Goal: Task Accomplishment & Management: Manage account settings

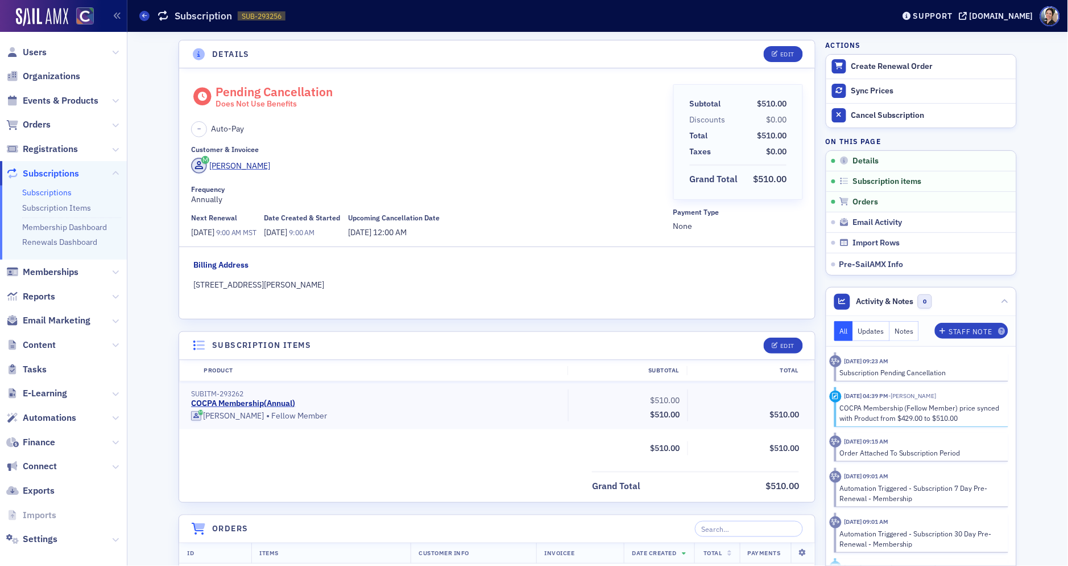
scroll to position [2, 0]
click at [46, 53] on span "Users" at bounding box center [63, 52] width 127 height 24
click at [36, 51] on span "Users" at bounding box center [35, 52] width 24 height 13
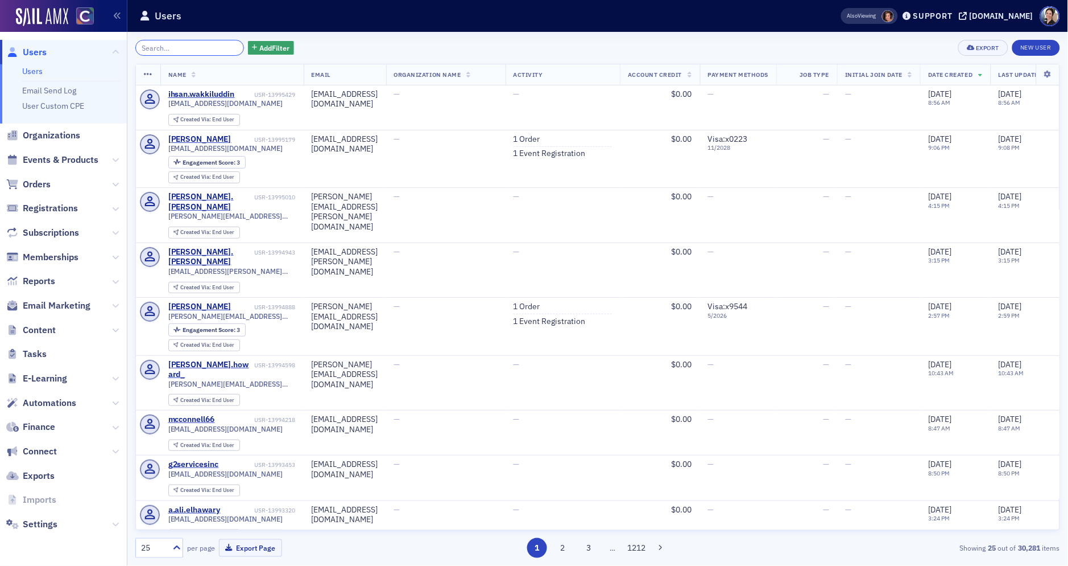
scroll to position [2, 0]
click at [31, 49] on span "Users" at bounding box center [35, 52] width 24 height 13
click at [182, 48] on input "search" at bounding box center [189, 48] width 109 height 16
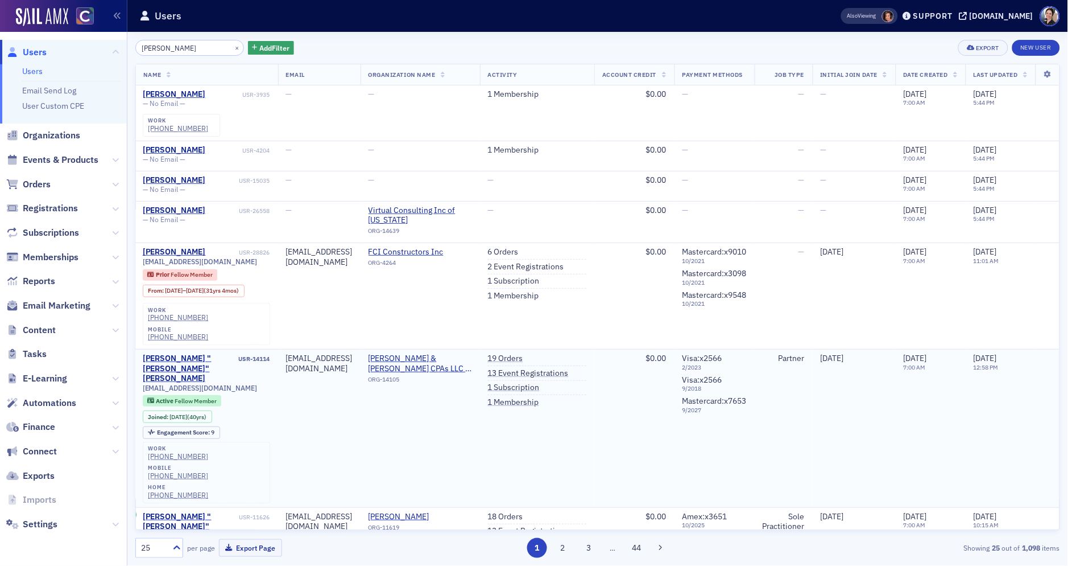
scroll to position [0, 82]
type input "[PERSON_NAME]"
click at [560, 368] on link "13 Event Registrations" at bounding box center [528, 373] width 81 height 10
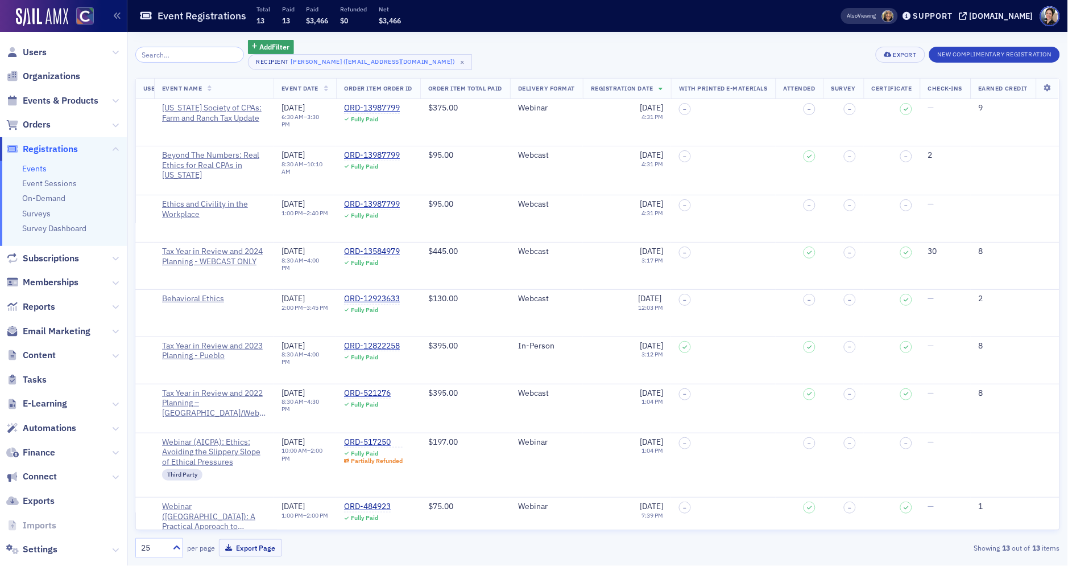
scroll to position [0, 160]
drag, startPoint x: 34, startPoint y: 53, endPoint x: 40, endPoint y: 52, distance: 5.8
click at [34, 53] on span "Users" at bounding box center [35, 52] width 24 height 13
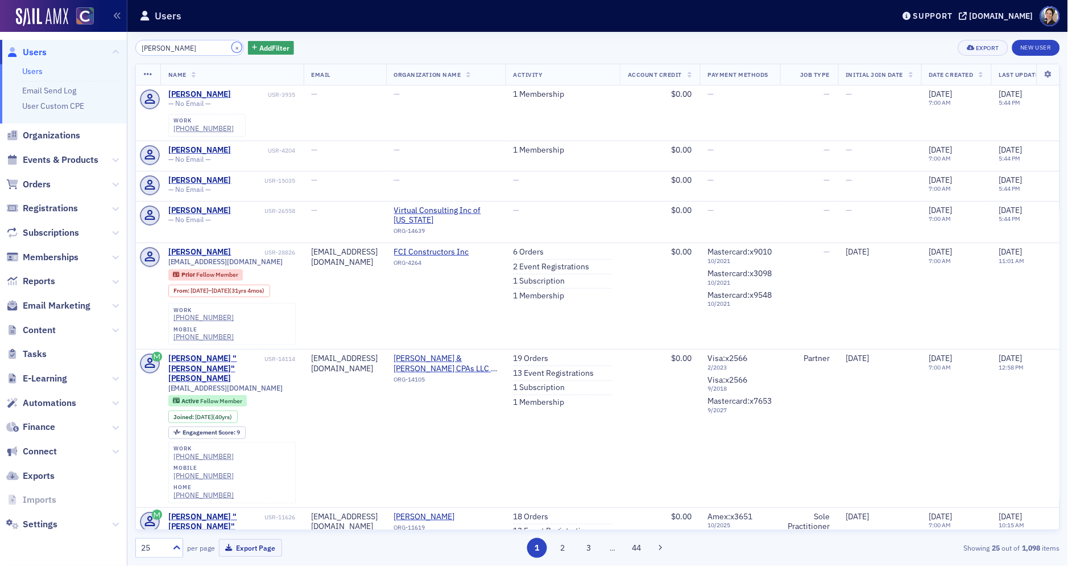
click at [232, 47] on button "×" at bounding box center [237, 47] width 10 height 10
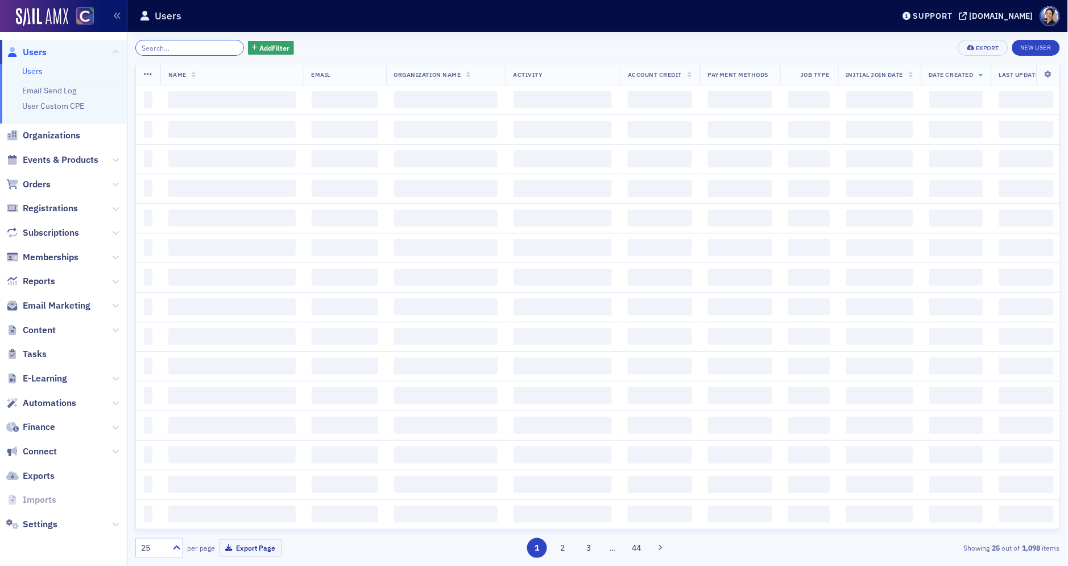
click at [211, 48] on input "search" at bounding box center [189, 48] width 109 height 16
type input "[PERSON_NAME]"
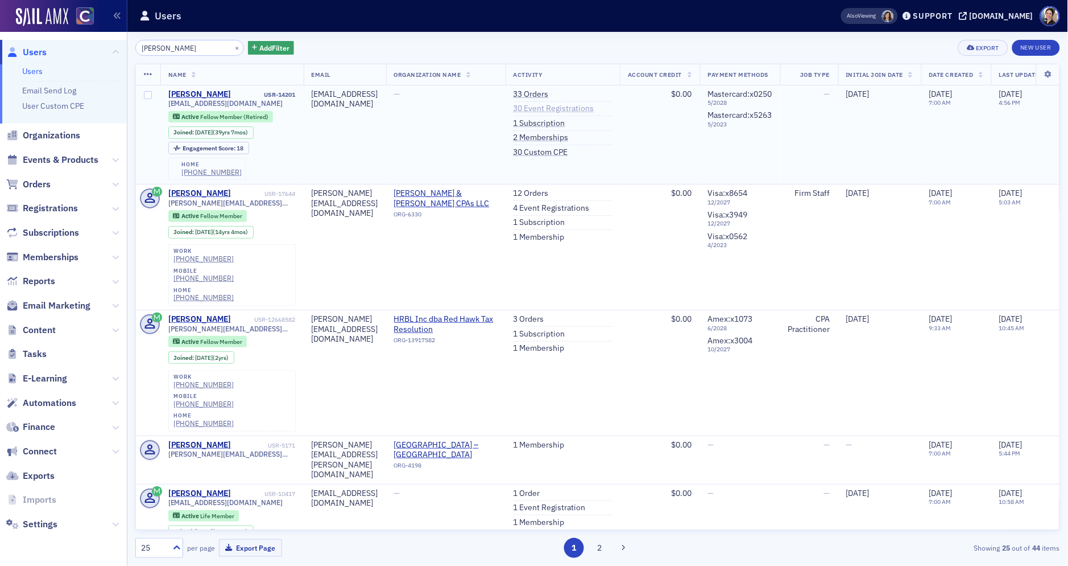
click at [595, 109] on link "30 Event Registrations" at bounding box center [554, 109] width 81 height 10
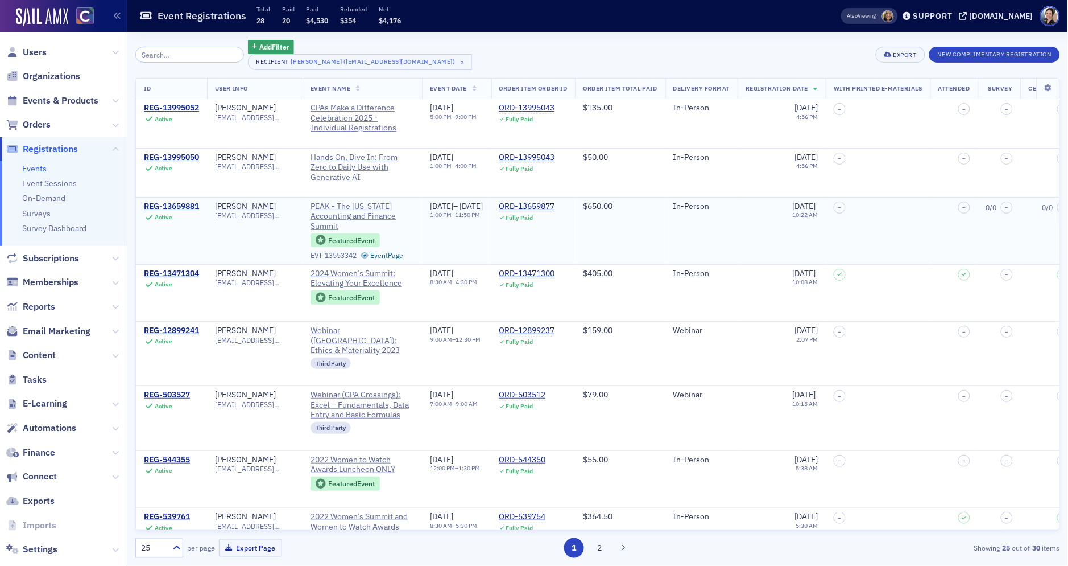
click at [176, 202] on div "REG-13659881" at bounding box center [171, 206] width 55 height 10
drag, startPoint x: 587, startPoint y: 208, endPoint x: 412, endPoint y: 191, distance: 174.9
click at [555, 208] on div "ORD-13659877" at bounding box center [528, 206] width 56 height 10
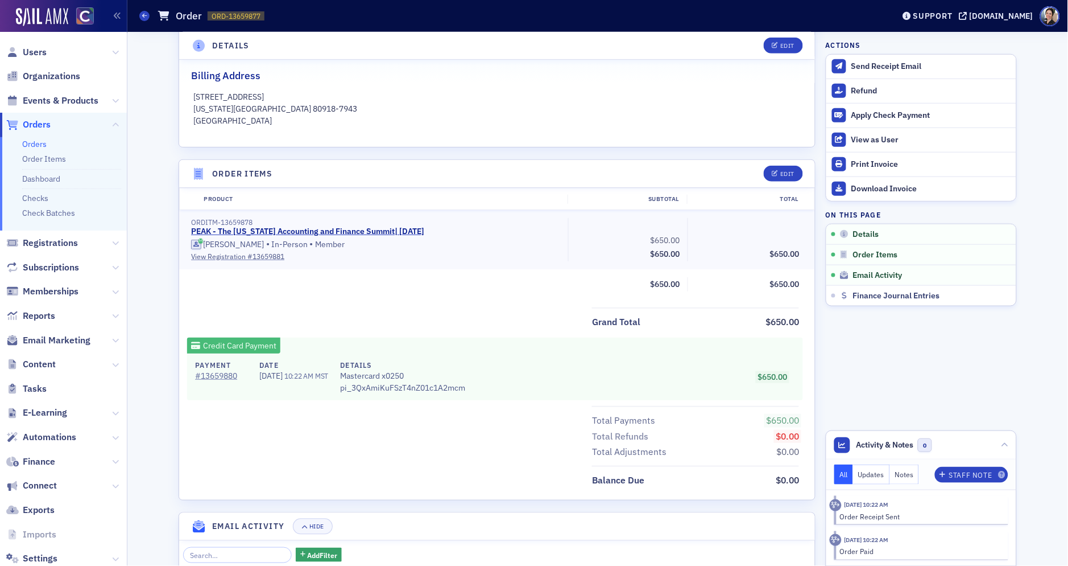
scroll to position [278, 0]
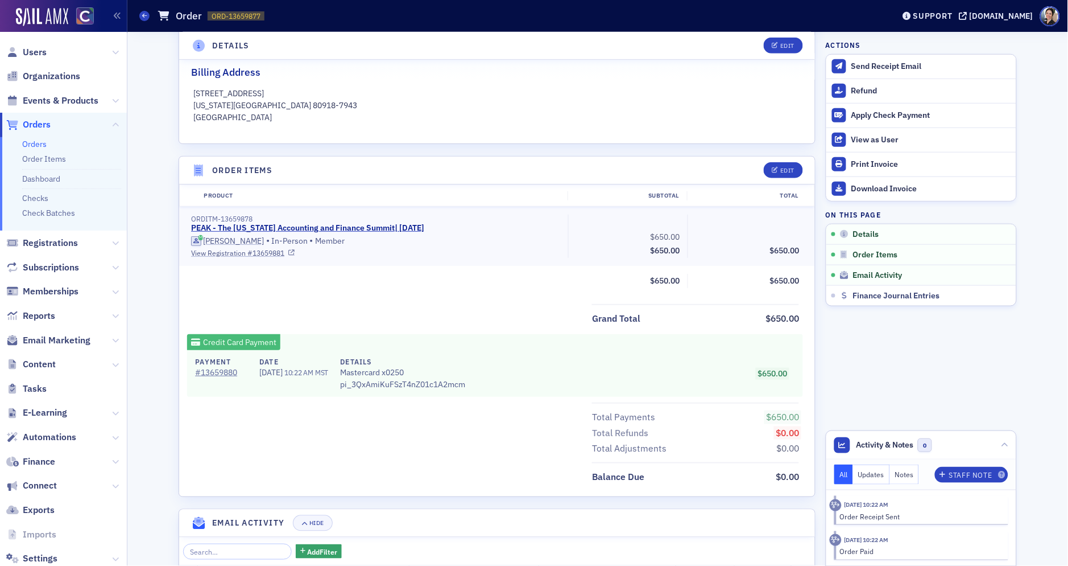
click at [265, 254] on link "View Registration # 13659881" at bounding box center [375, 252] width 369 height 10
click at [38, 52] on span "Users" at bounding box center [35, 52] width 24 height 13
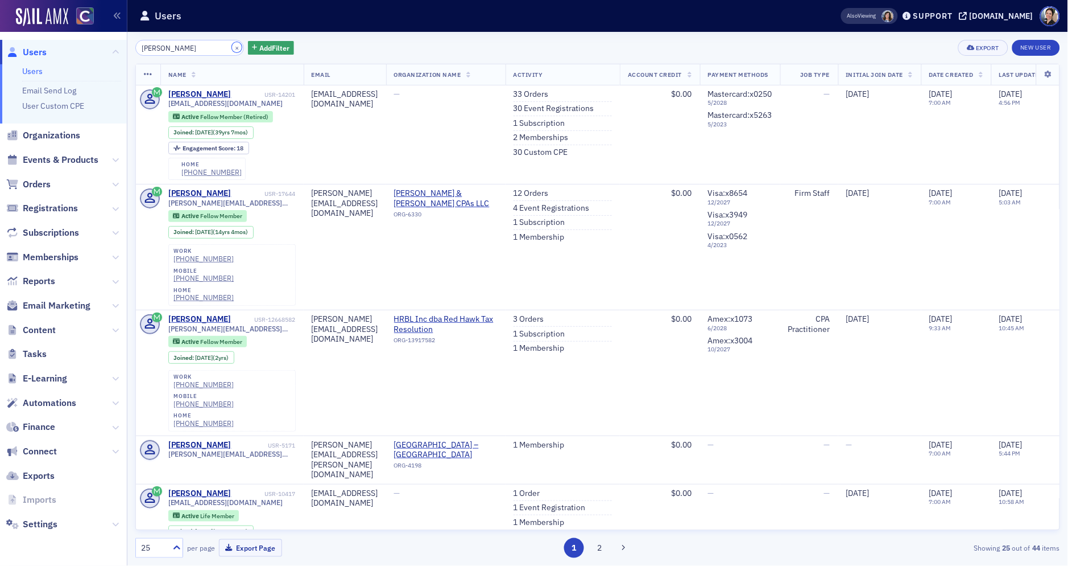
drag, startPoint x: 228, startPoint y: 46, endPoint x: 217, endPoint y: 47, distance: 10.9
click at [232, 46] on button "×" at bounding box center [237, 47] width 10 height 10
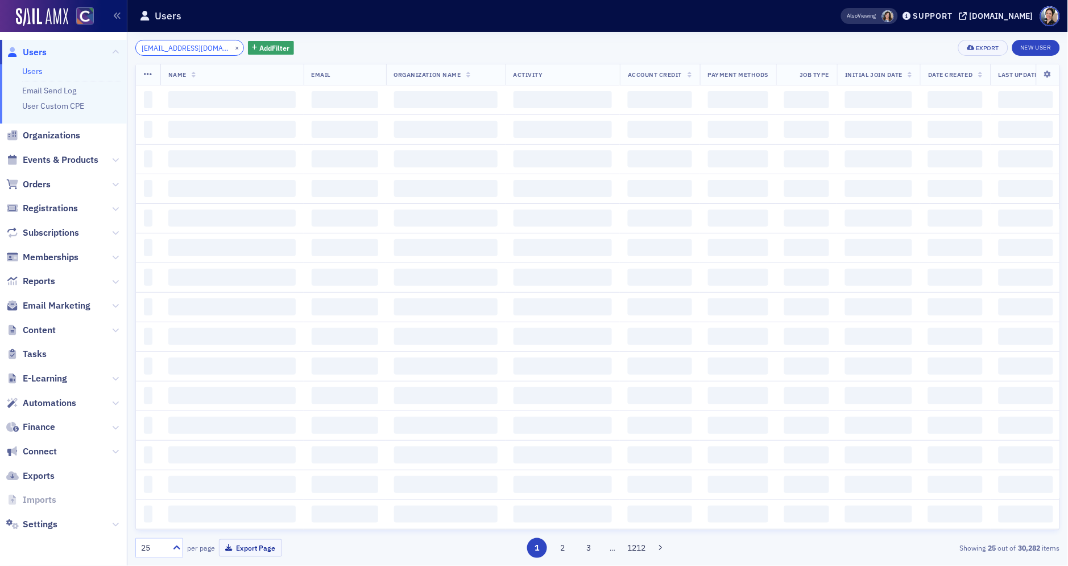
scroll to position [0, 18]
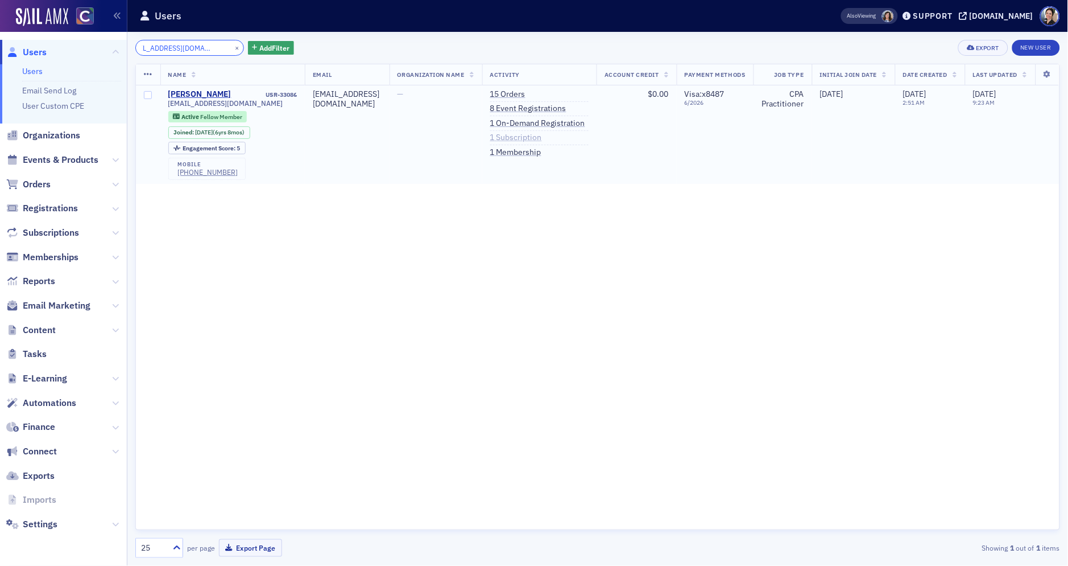
type input "[EMAIL_ADDRESS][DOMAIN_NAME]"
drag, startPoint x: 567, startPoint y: 140, endPoint x: 552, endPoint y: 139, distance: 14.8
click at [542, 140] on link "1 Subscription" at bounding box center [516, 138] width 52 height 10
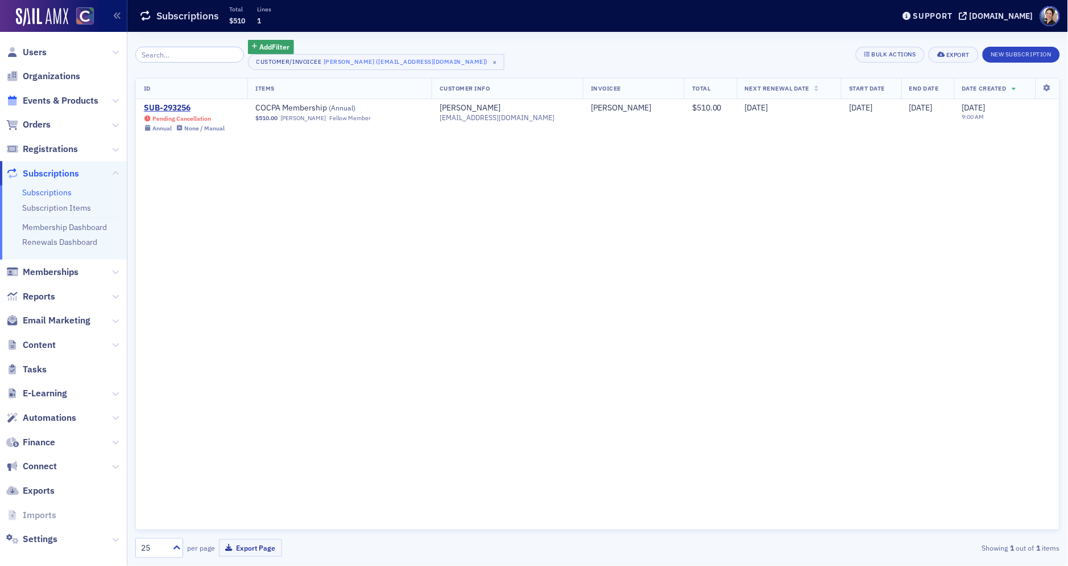
drag, startPoint x: 38, startPoint y: 52, endPoint x: 7, endPoint y: 103, distance: 59.7
click at [38, 52] on span "Users" at bounding box center [35, 52] width 24 height 13
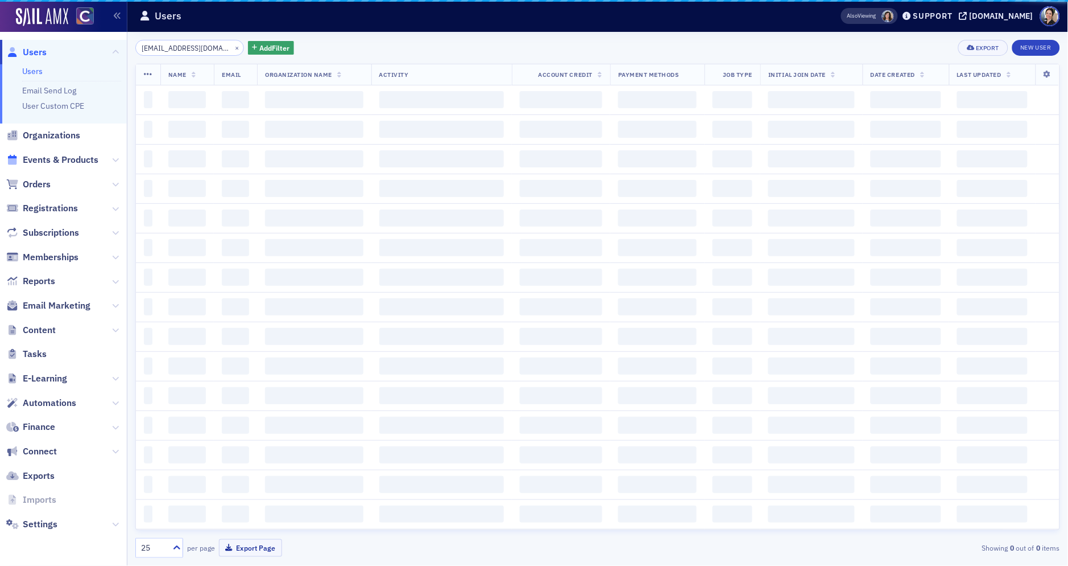
scroll to position [0, 18]
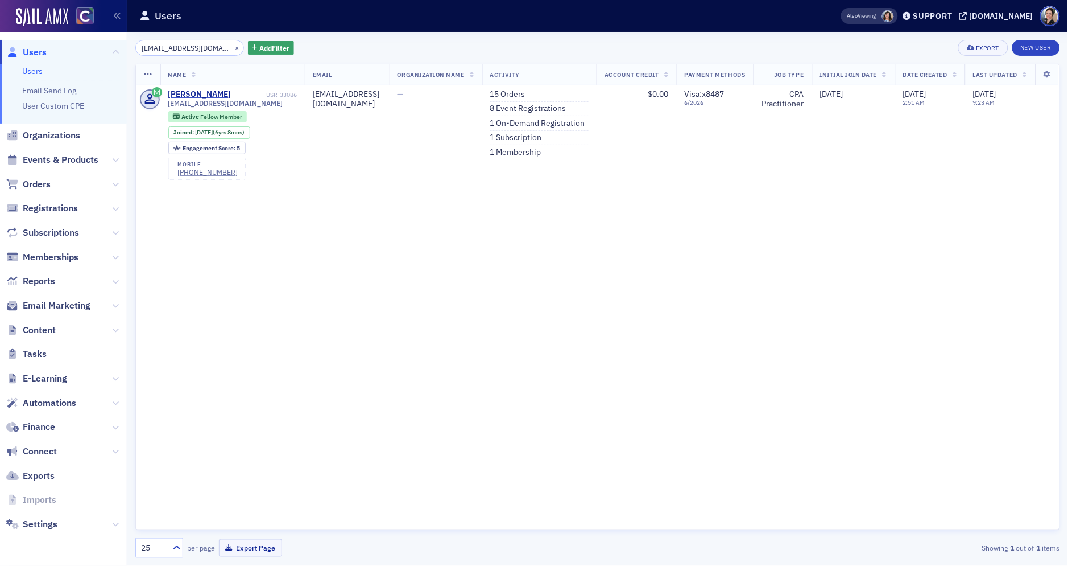
drag, startPoint x: 35, startPoint y: 180, endPoint x: 23, endPoint y: 191, distance: 15.7
click at [35, 180] on span "Orders" at bounding box center [37, 184] width 28 height 13
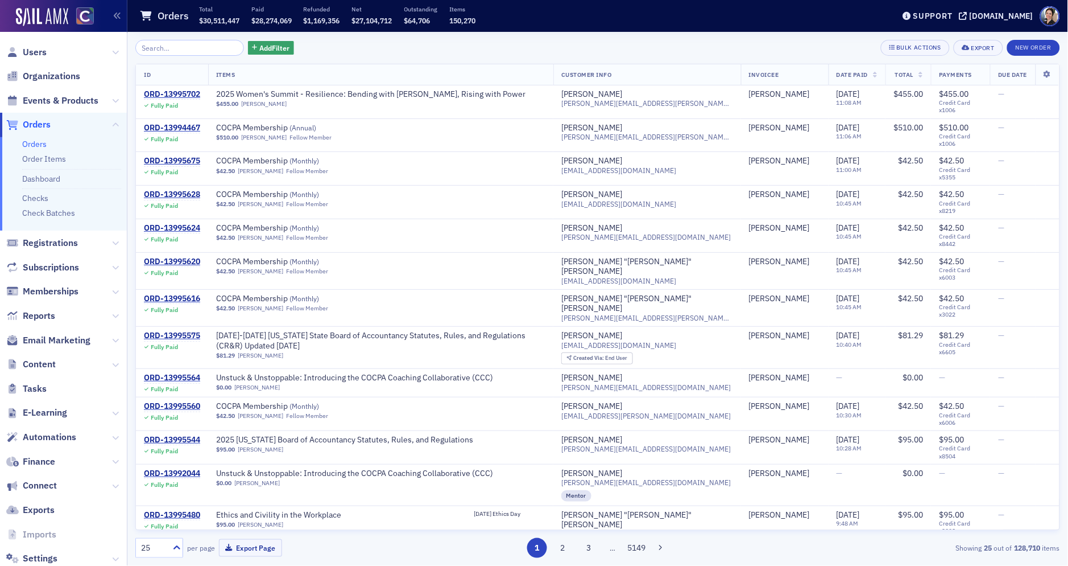
click at [181, 50] on input "search" at bounding box center [189, 48] width 109 height 16
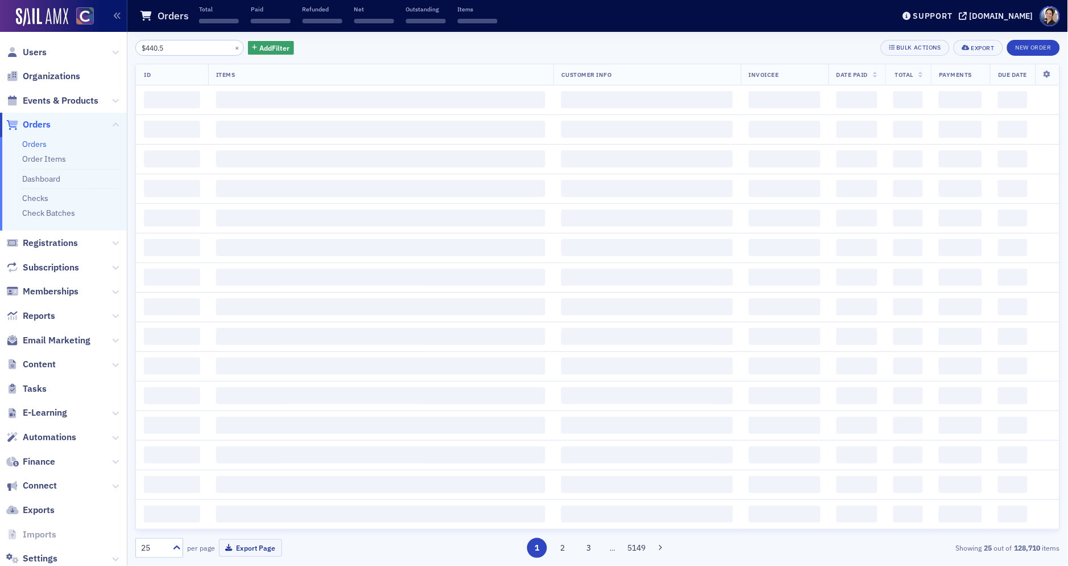
type input "$440.50"
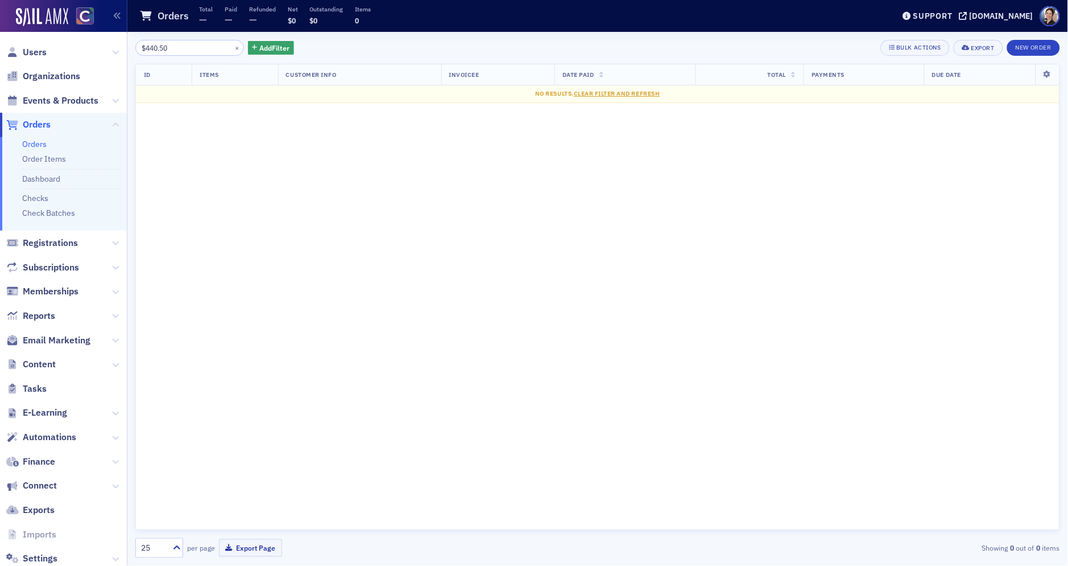
drag, startPoint x: 176, startPoint y: 51, endPoint x: 141, endPoint y: 48, distance: 36.0
click at [141, 48] on input "$440.50" at bounding box center [189, 48] width 109 height 16
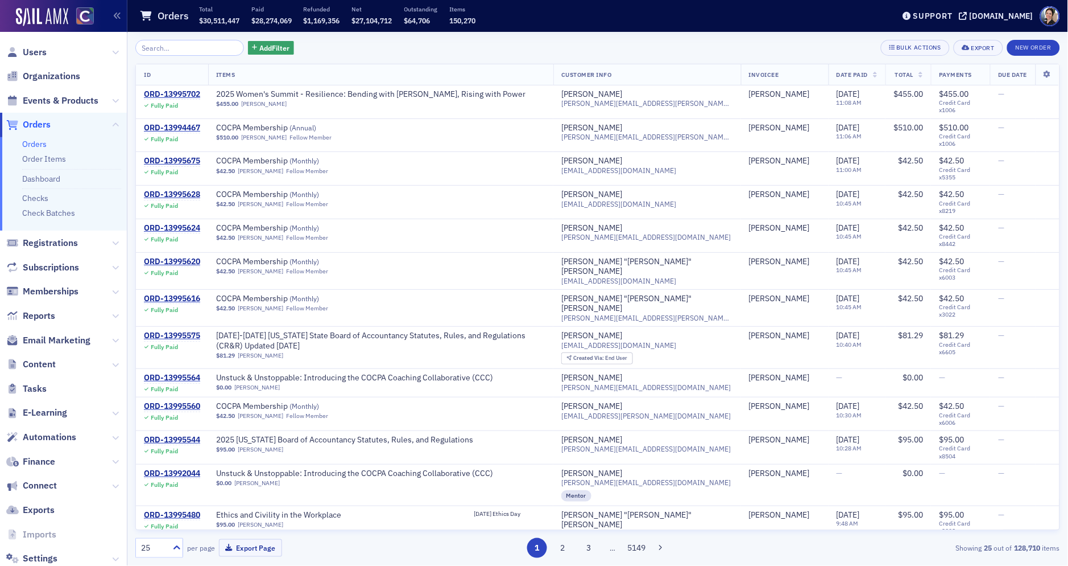
scroll to position [429, 0]
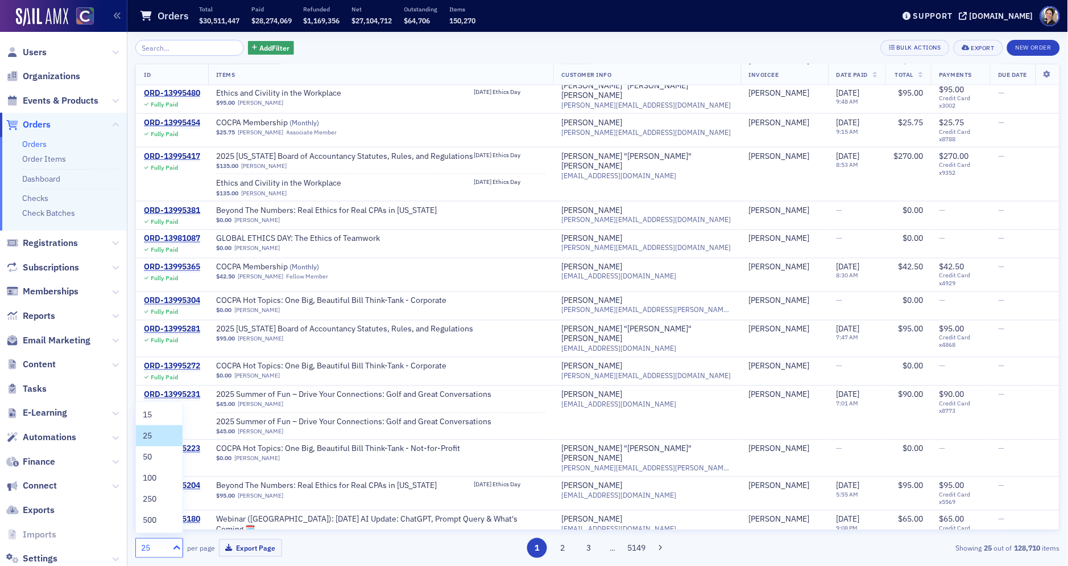
click at [175, 548] on icon at bounding box center [176, 547] width 11 height 11
click at [156, 478] on span "100" at bounding box center [150, 478] width 14 height 12
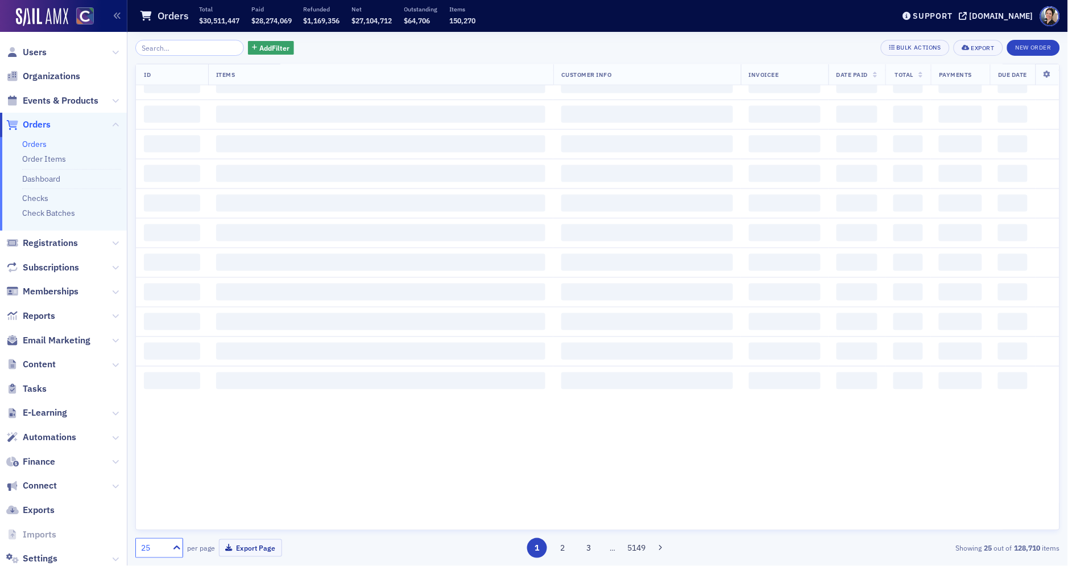
scroll to position [0, 0]
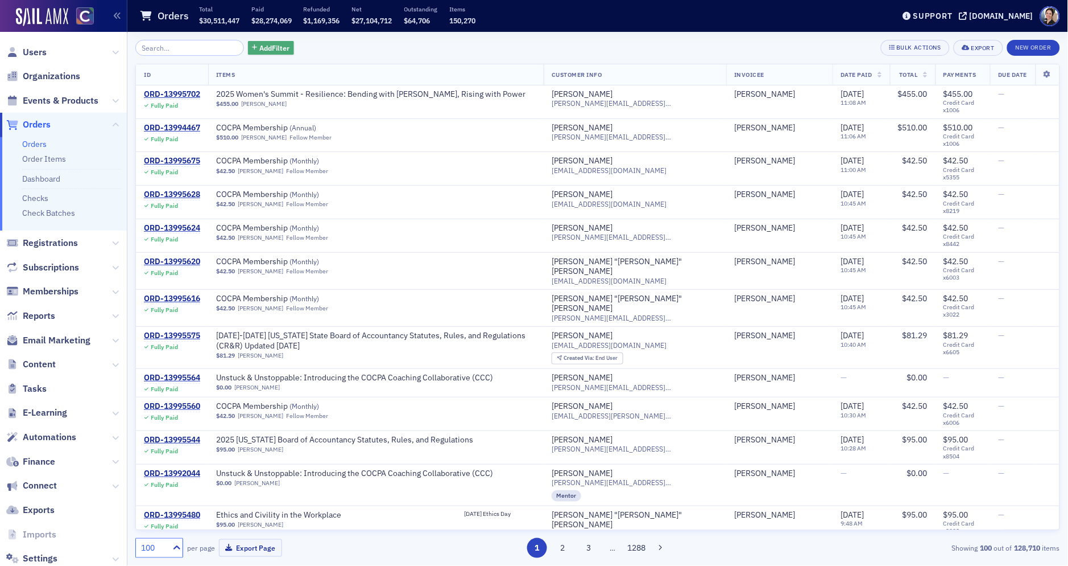
click at [273, 48] on span "Add Filter" at bounding box center [274, 48] width 30 height 10
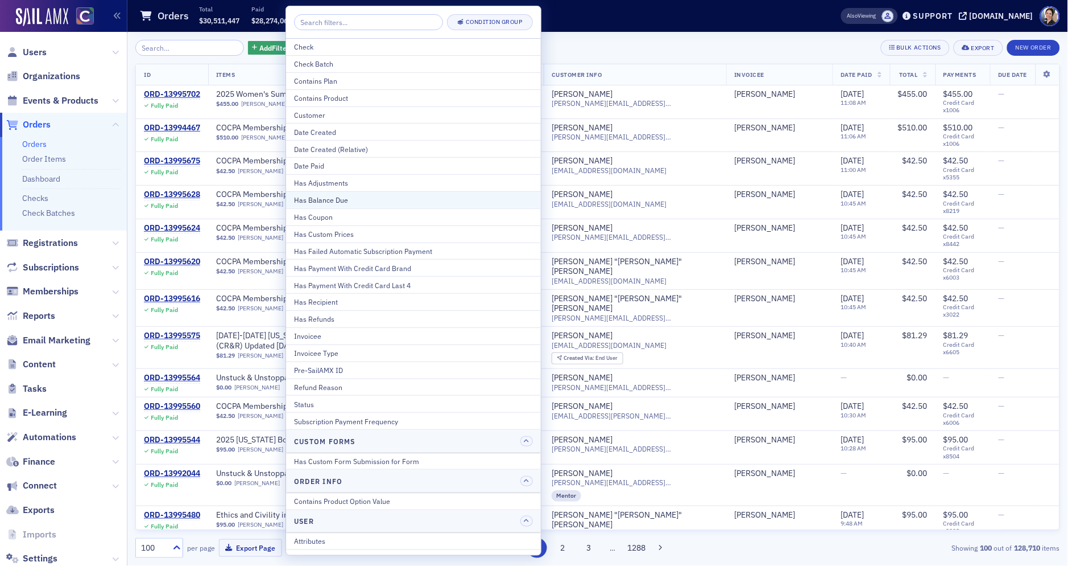
click at [323, 197] on div "Has Balance Due" at bounding box center [413, 200] width 239 height 10
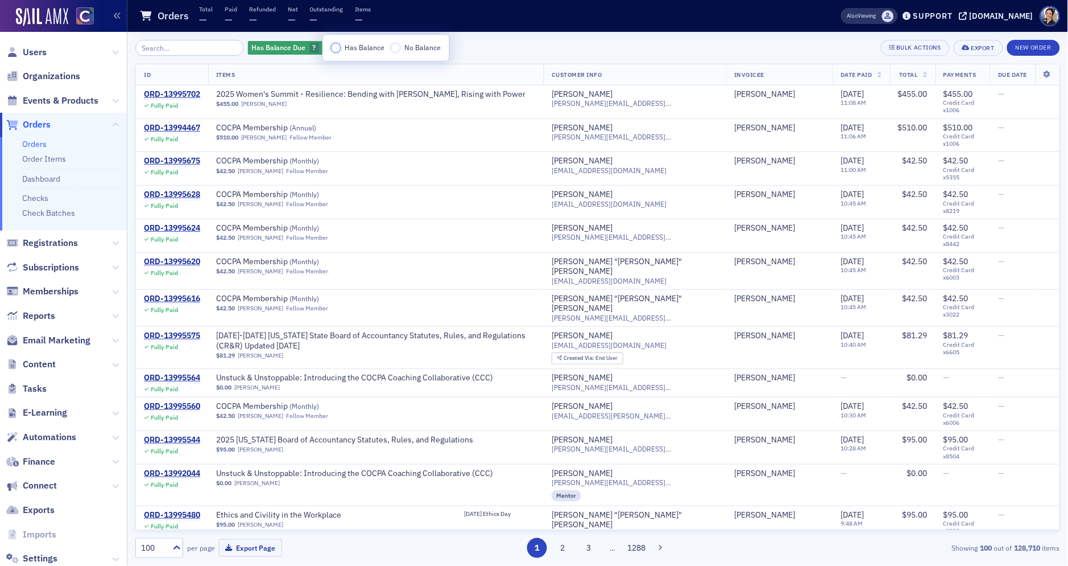
click at [335, 49] on input "Has Balance" at bounding box center [336, 48] width 10 height 10
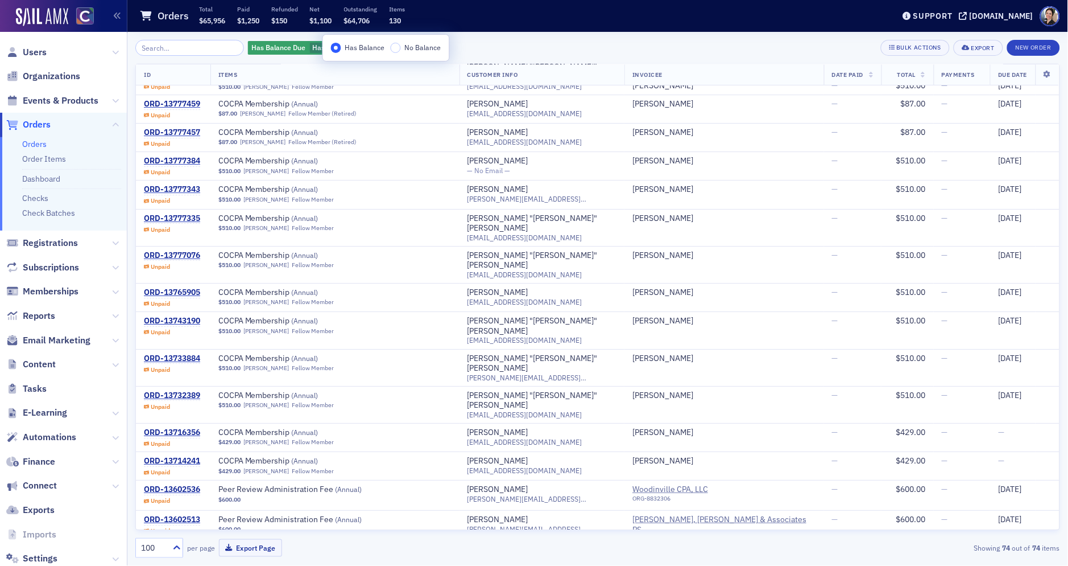
scroll to position [3422, 0]
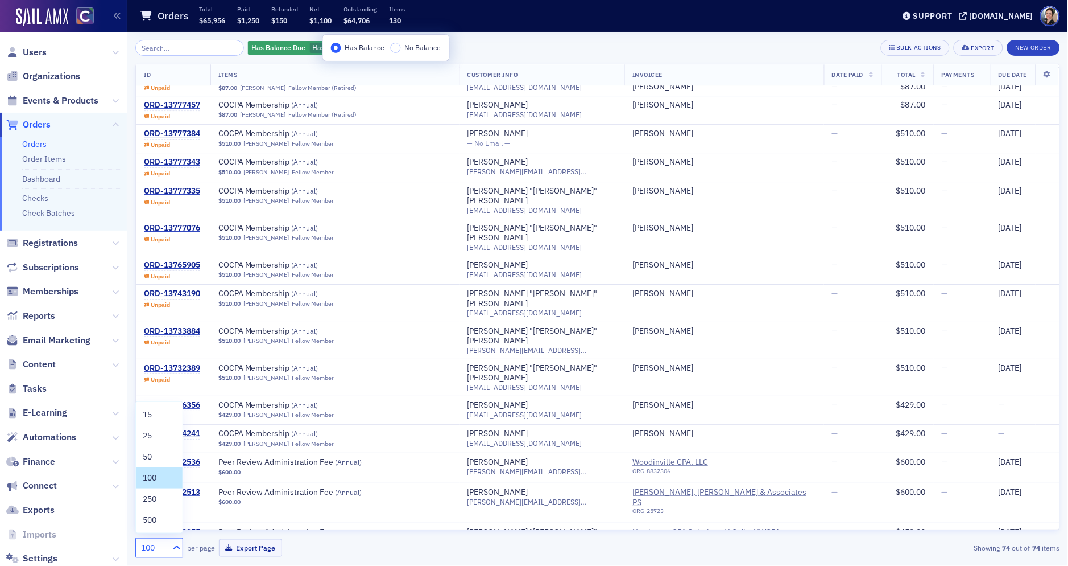
click at [178, 549] on icon at bounding box center [176, 547] width 11 height 11
drag, startPoint x: 160, startPoint y: 522, endPoint x: 152, endPoint y: 514, distance: 10.9
click at [160, 522] on div "500" at bounding box center [159, 520] width 33 height 12
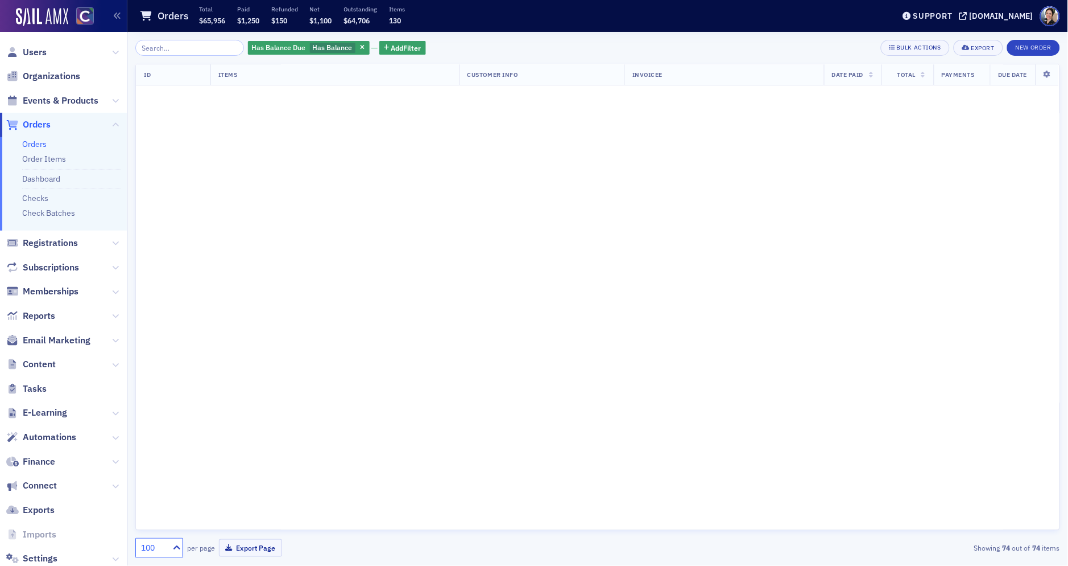
scroll to position [0, 0]
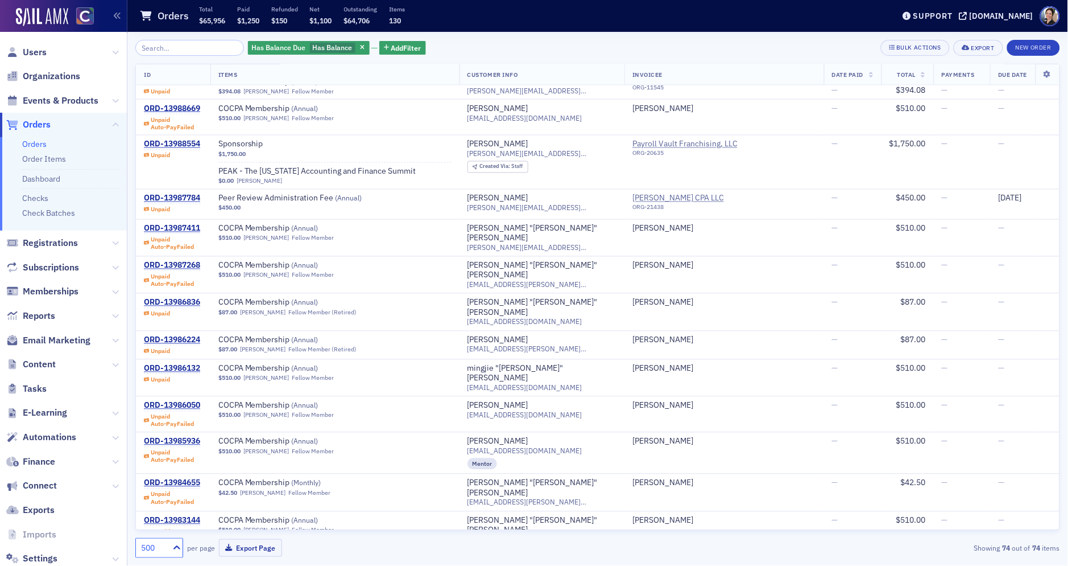
scroll to position [505, 0]
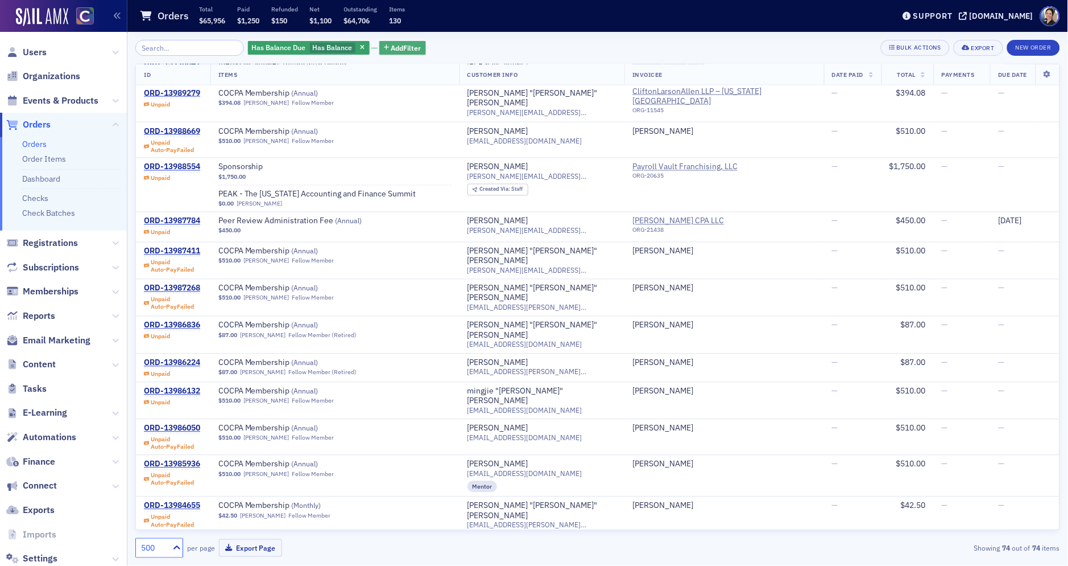
click at [398, 47] on span "Add Filter" at bounding box center [406, 48] width 30 height 10
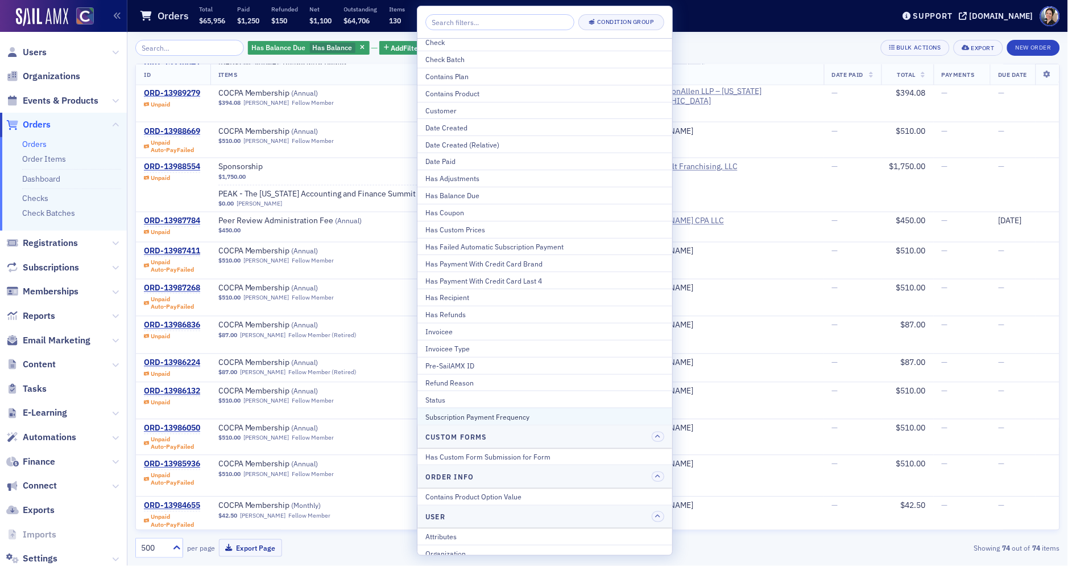
scroll to position [0, 0]
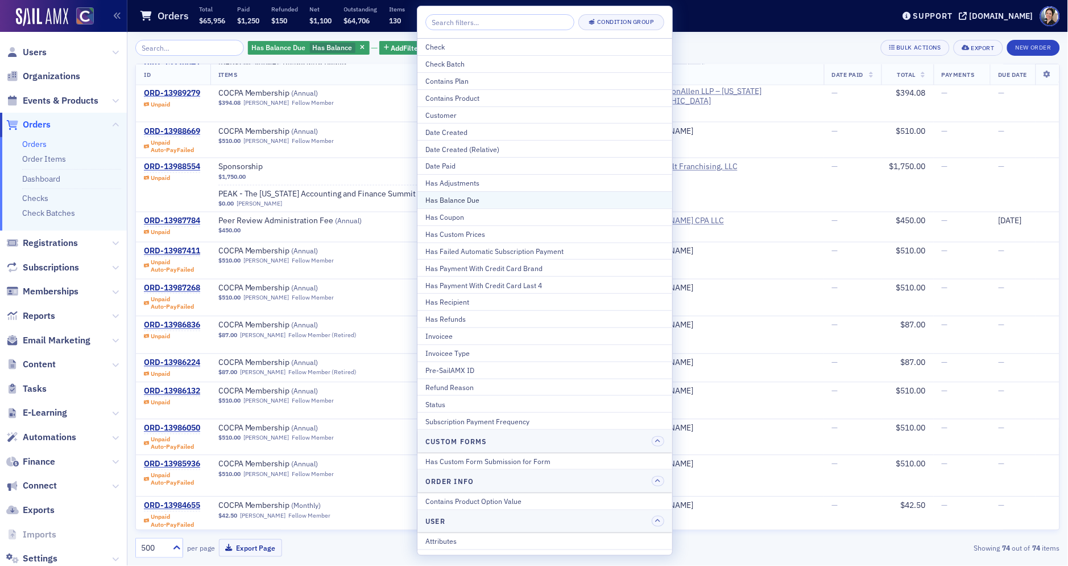
click at [451, 201] on div "Has Balance Due" at bounding box center [545, 200] width 239 height 10
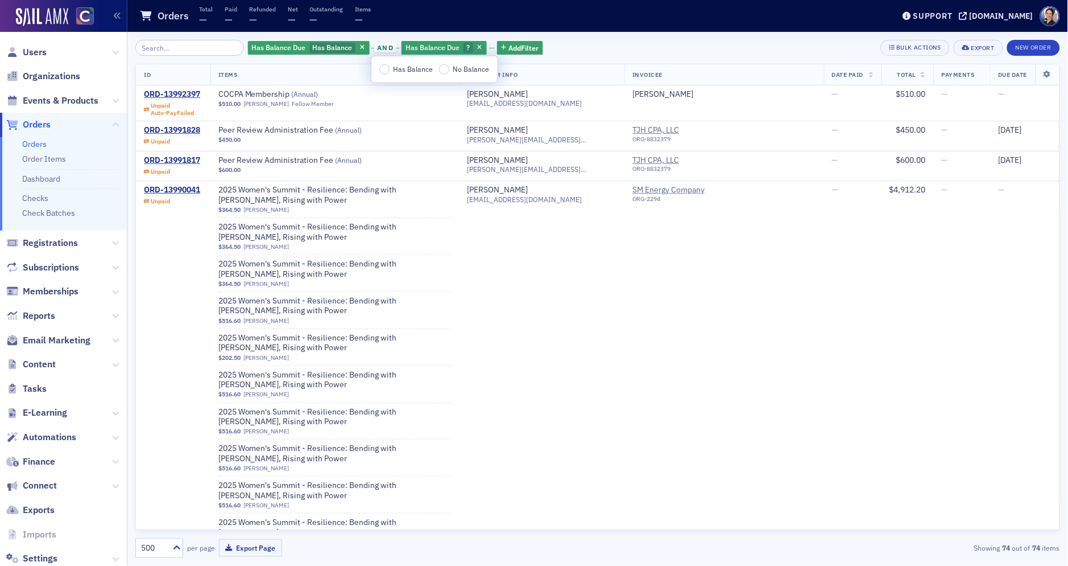
drag, startPoint x: 471, startPoint y: 47, endPoint x: 512, endPoint y: 47, distance: 41.0
click at [478, 47] on icon "button" at bounding box center [480, 48] width 5 height 6
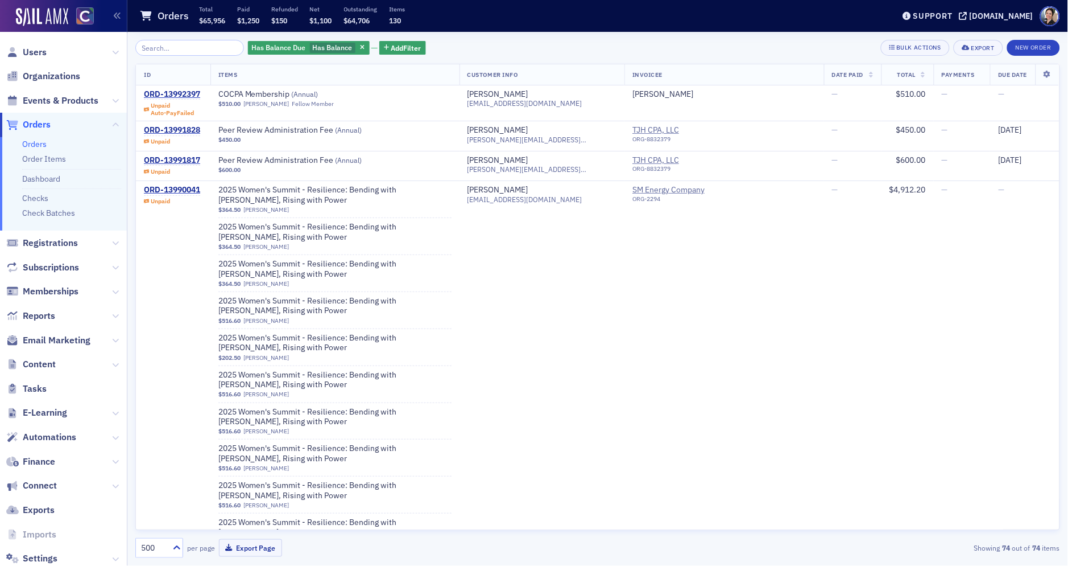
drag, startPoint x: 350, startPoint y: 48, endPoint x: 240, endPoint y: 75, distance: 113.6
click at [360, 48] on icon "button" at bounding box center [362, 48] width 5 height 6
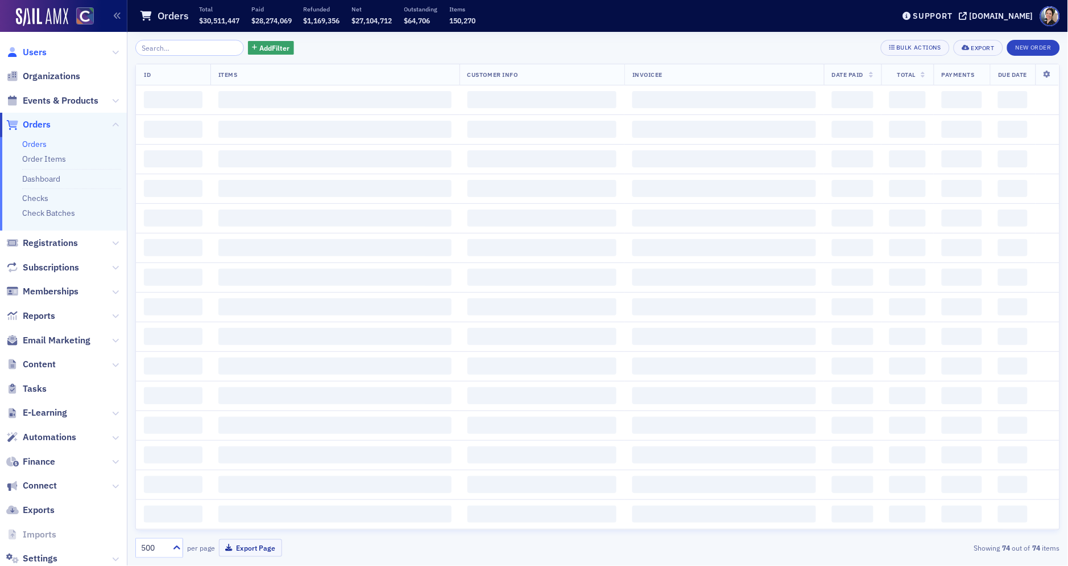
click at [36, 53] on span "Users" at bounding box center [35, 52] width 24 height 13
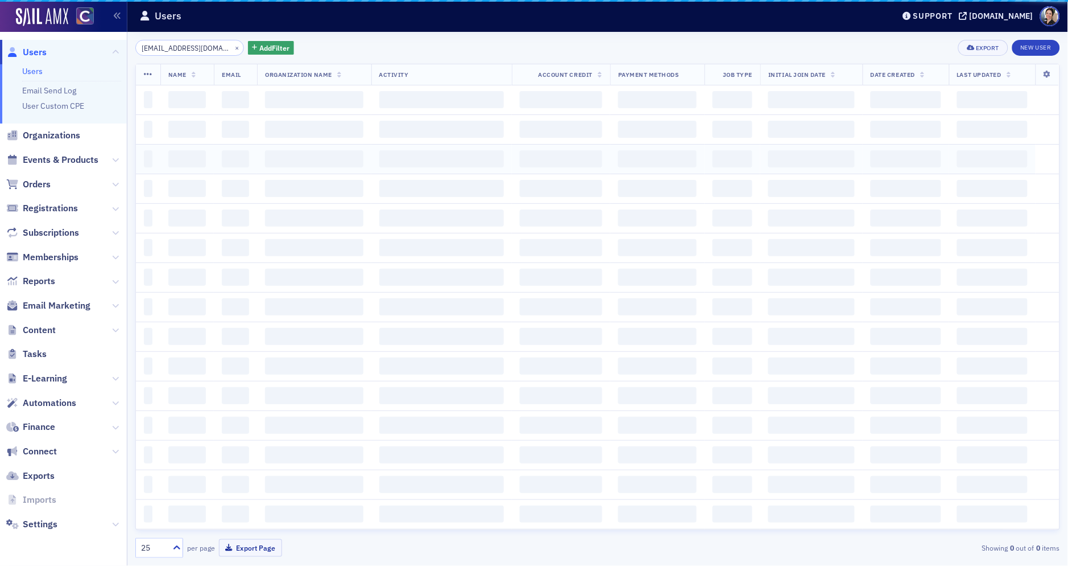
scroll to position [0, 18]
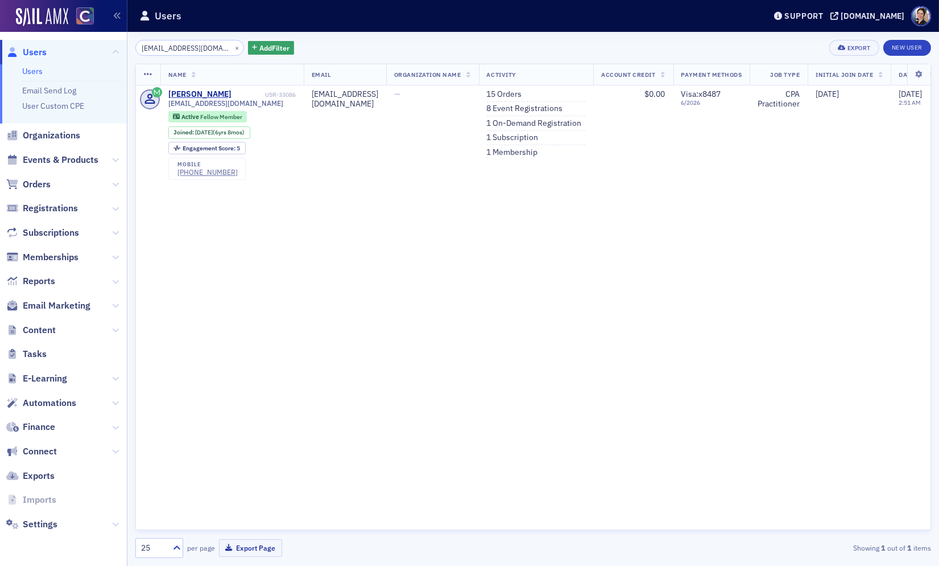
drag, startPoint x: 38, startPoint y: 51, endPoint x: 57, endPoint y: 52, distance: 19.4
click at [38, 52] on span "Users" at bounding box center [35, 52] width 24 height 13
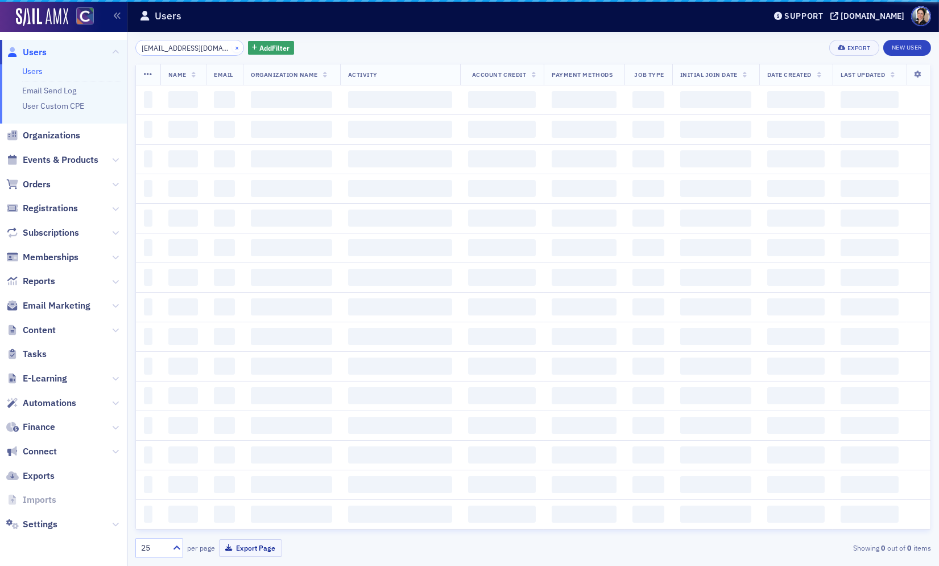
scroll to position [0, 18]
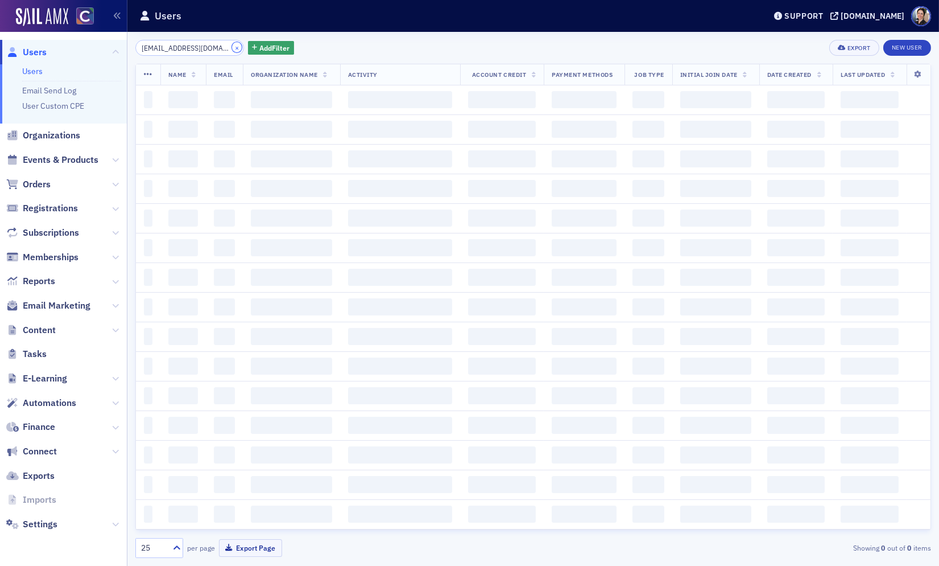
click at [232, 47] on button "×" at bounding box center [237, 47] width 10 height 10
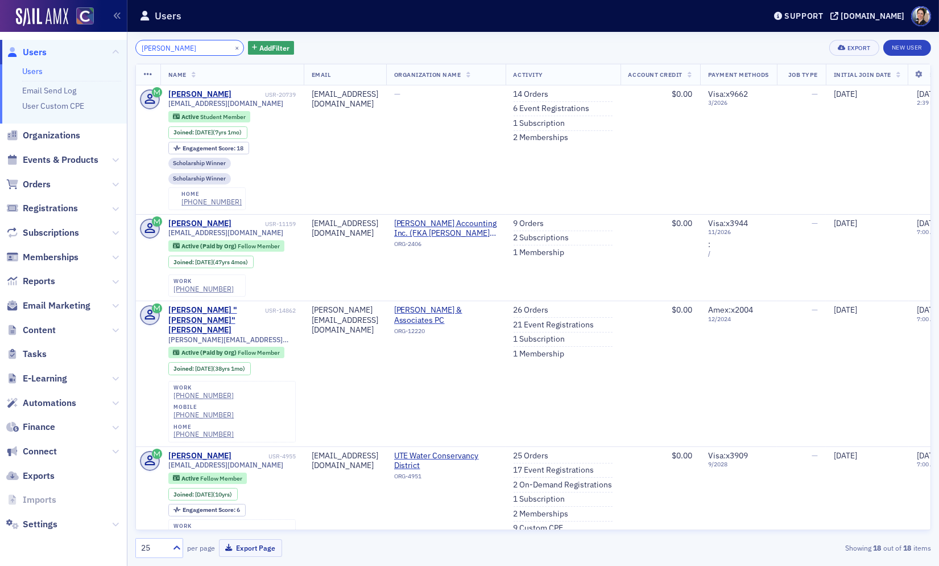
type input "[PERSON_NAME]"
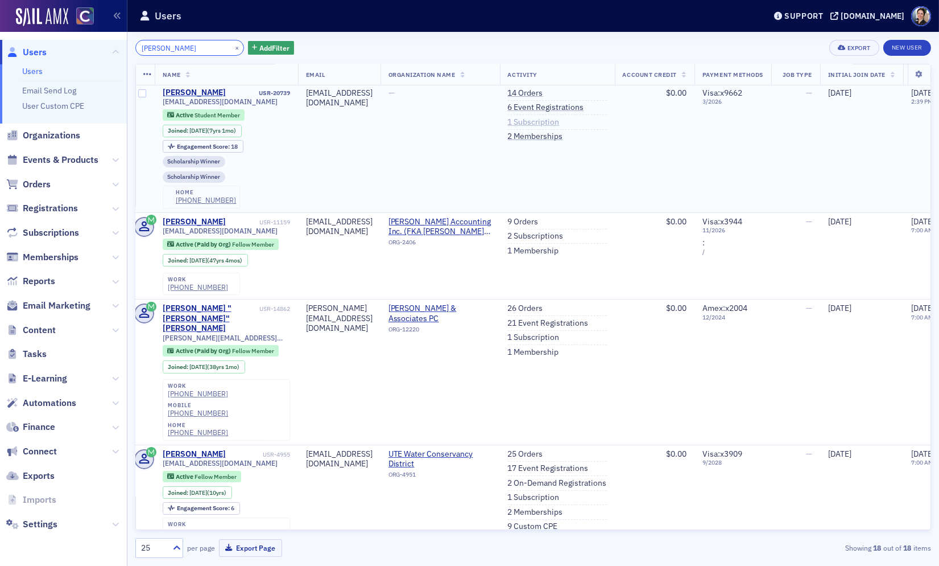
scroll to position [0, 6]
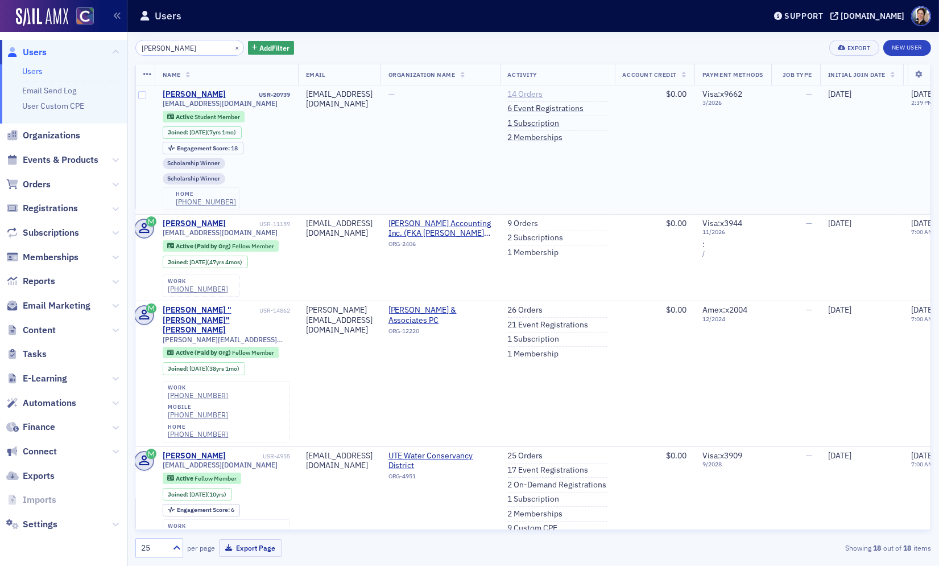
click at [543, 94] on link "14 Orders" at bounding box center [525, 94] width 35 height 10
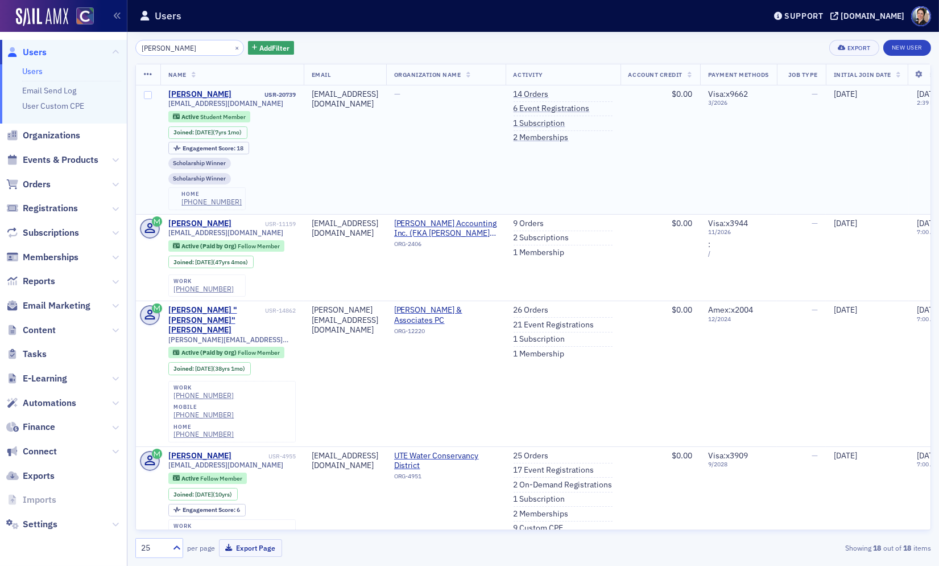
drag, startPoint x: 350, startPoint y: 154, endPoint x: 337, endPoint y: 141, distance: 18.5
click at [348, 150] on td "[EMAIL_ADDRESS][DOMAIN_NAME]" at bounding box center [345, 149] width 82 height 129
click at [208, 92] on div "[PERSON_NAME]" at bounding box center [199, 94] width 63 height 10
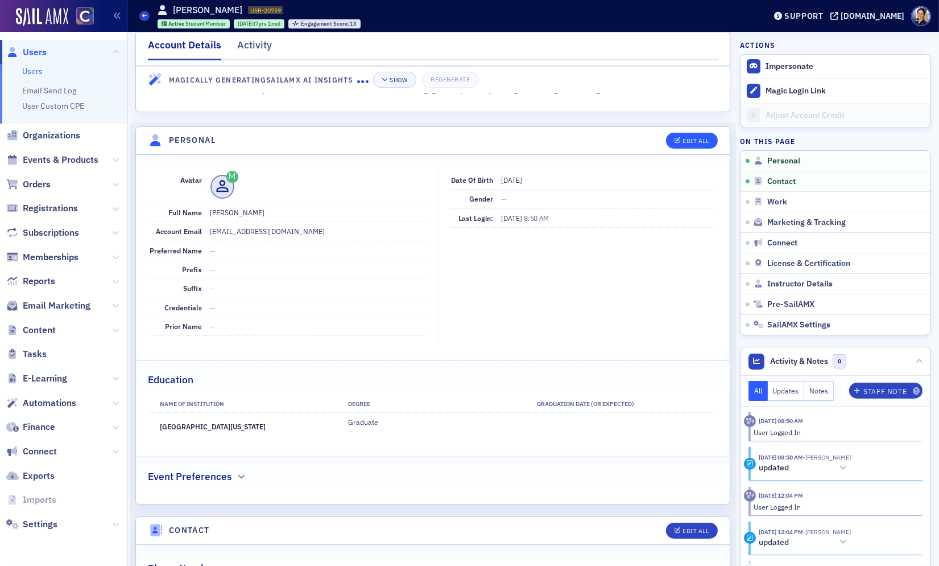
scroll to position [50, 0]
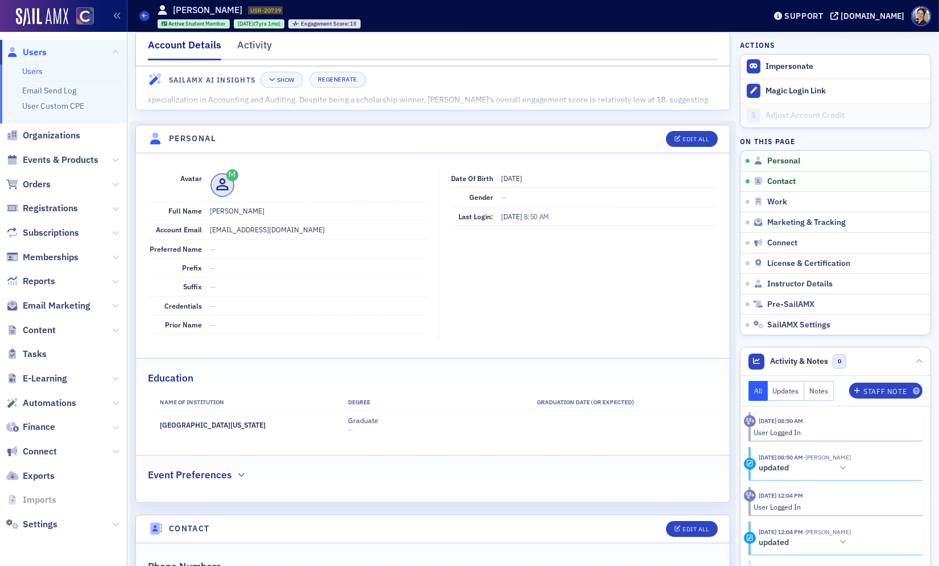
click at [40, 53] on span "Users" at bounding box center [35, 52] width 24 height 13
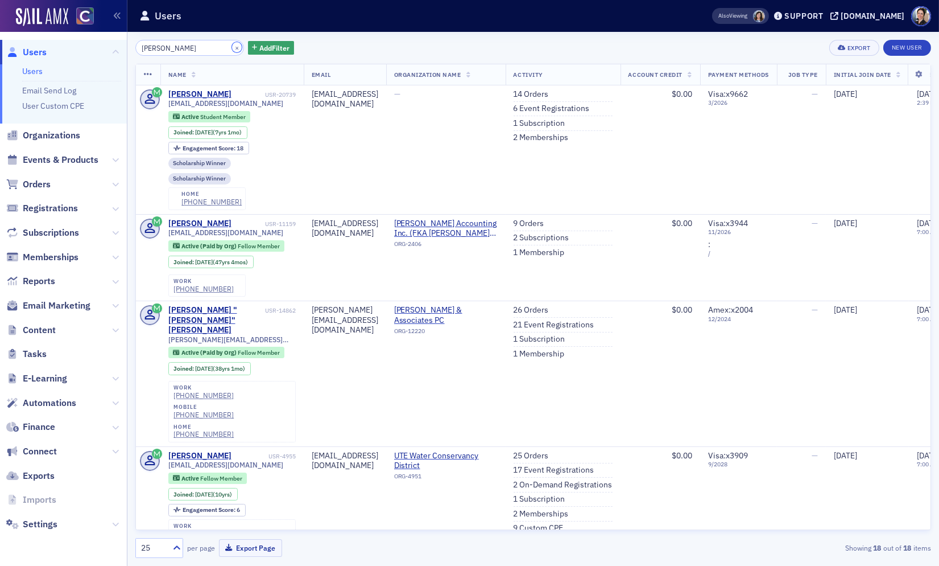
drag, startPoint x: 226, startPoint y: 46, endPoint x: 185, endPoint y: 45, distance: 41.0
click at [232, 46] on button "×" at bounding box center [237, 47] width 10 height 10
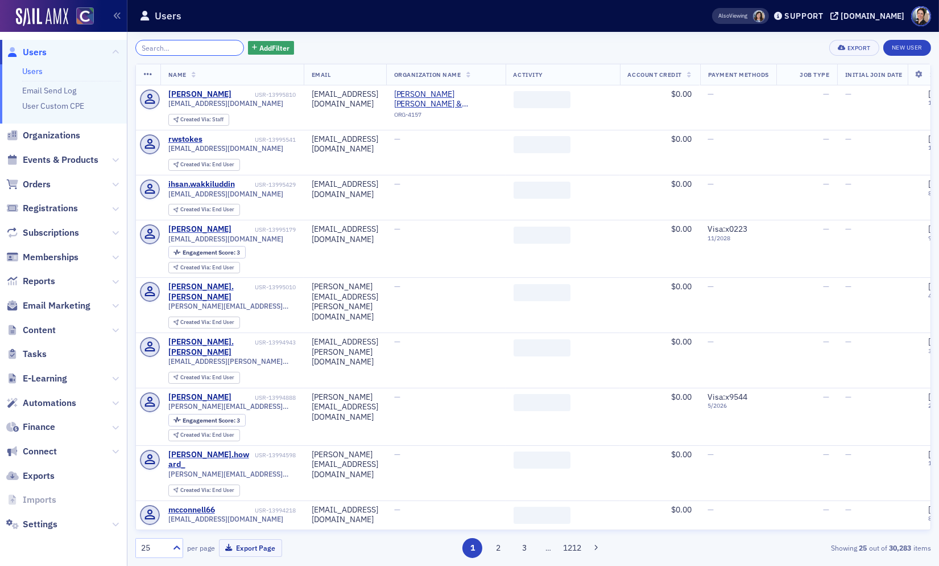
click at [174, 45] on input "search" at bounding box center [189, 48] width 109 height 16
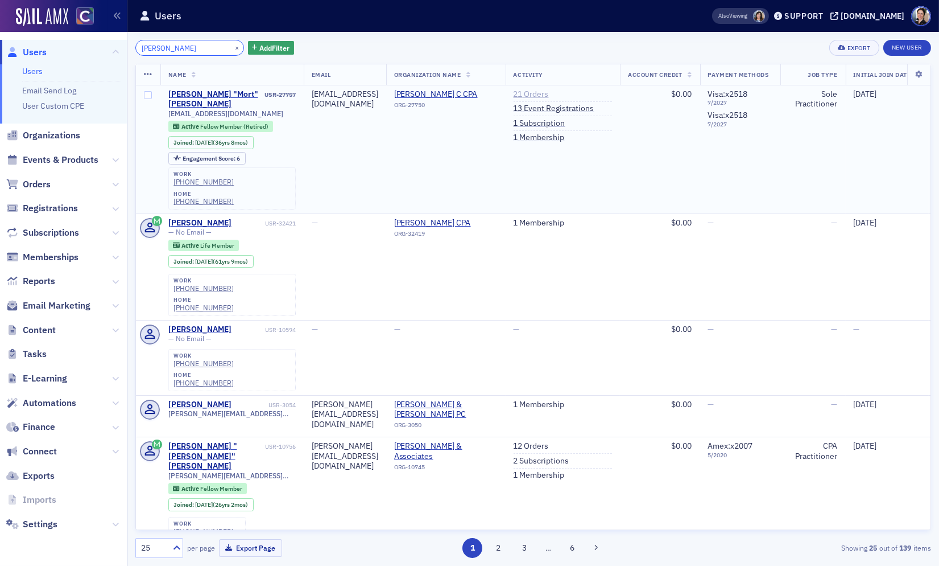
type input "[PERSON_NAME]"
click at [549, 94] on link "21 Orders" at bounding box center [531, 94] width 35 height 10
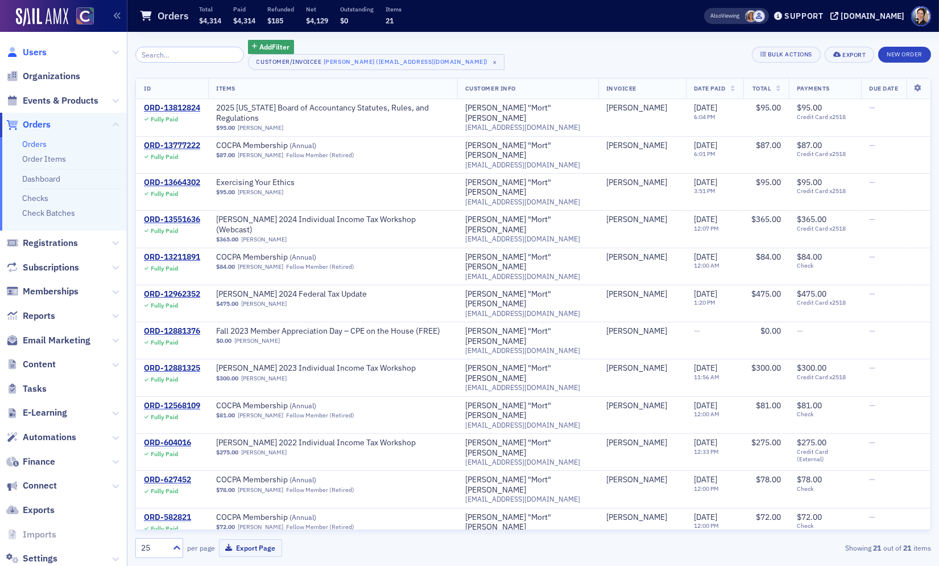
click at [42, 52] on span "Users" at bounding box center [35, 52] width 24 height 13
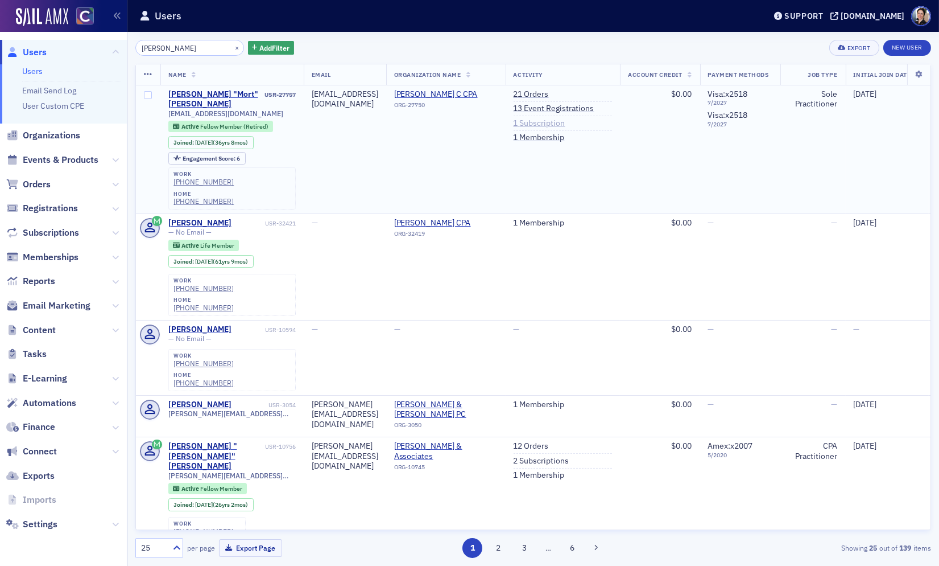
click at [566, 122] on link "1 Subscription" at bounding box center [540, 123] width 52 height 10
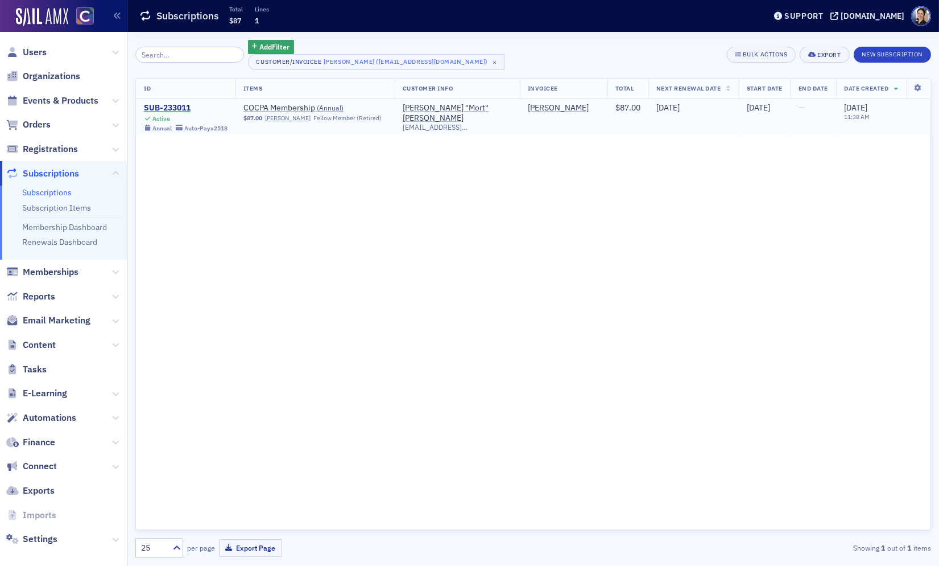
click at [172, 106] on div "SUB-233011" at bounding box center [186, 108] width 84 height 10
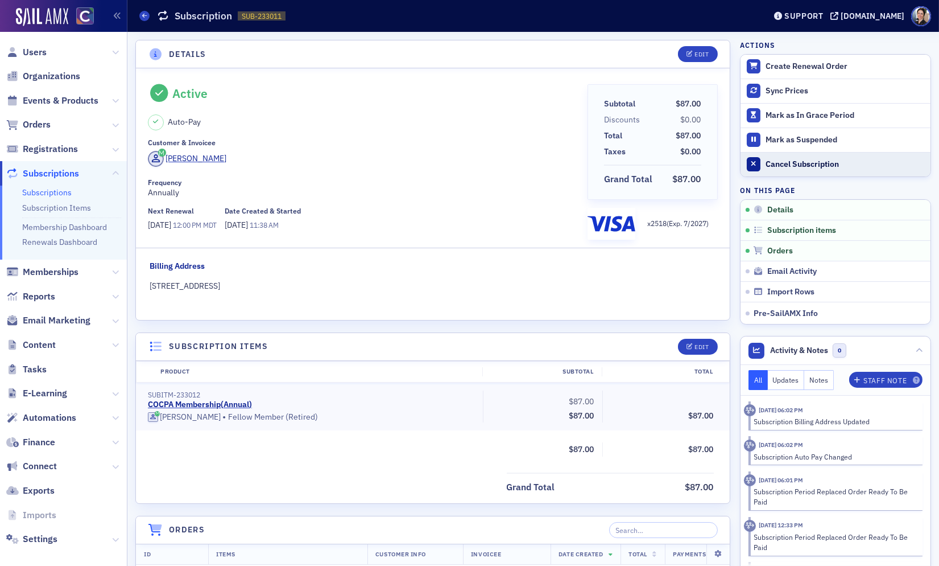
click at [818, 164] on div "Cancel Subscription" at bounding box center [845, 164] width 159 height 10
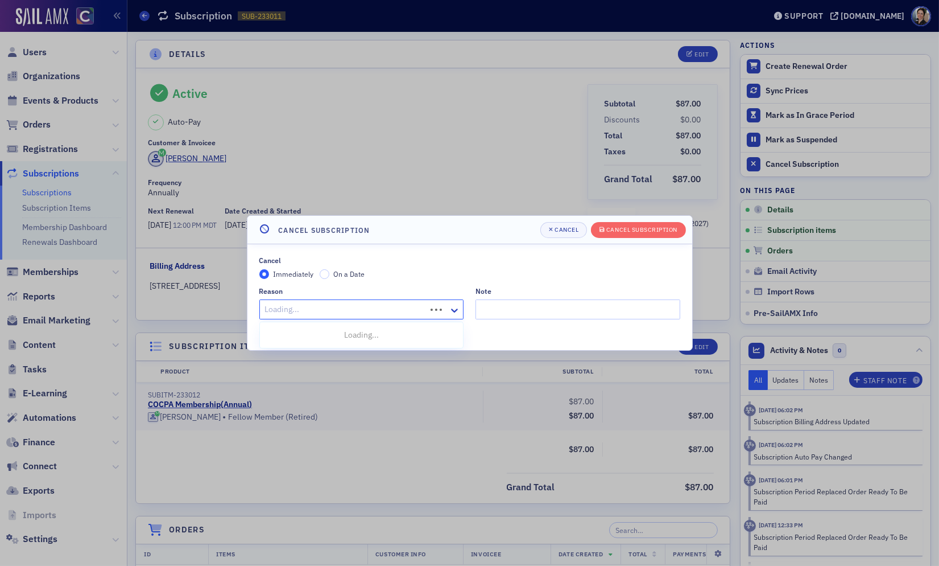
click at [290, 308] on div at bounding box center [345, 309] width 162 height 14
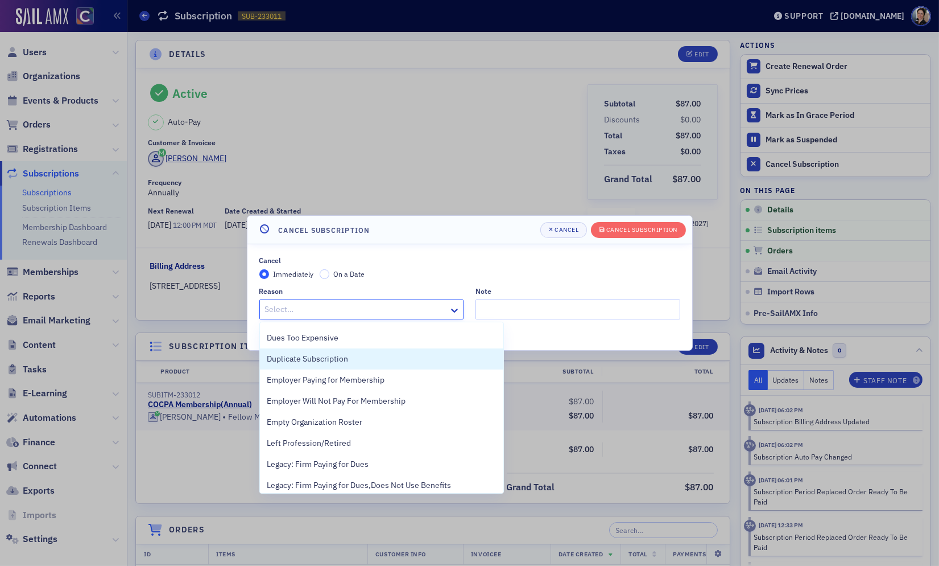
scroll to position [104, 0]
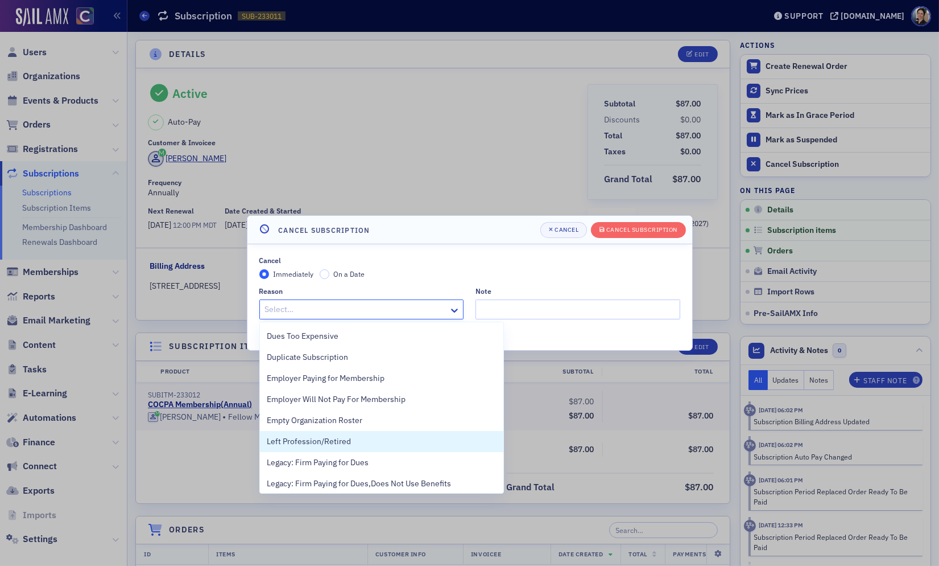
click at [323, 444] on span "Left Profession/Retired" at bounding box center [309, 441] width 84 height 12
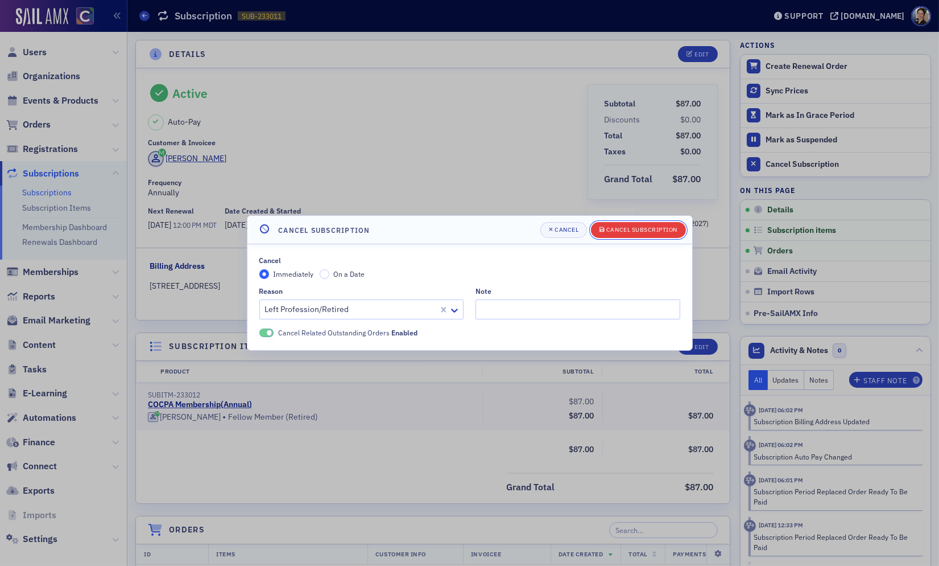
click at [644, 228] on div "Cancel Subscription" at bounding box center [641, 229] width 71 height 6
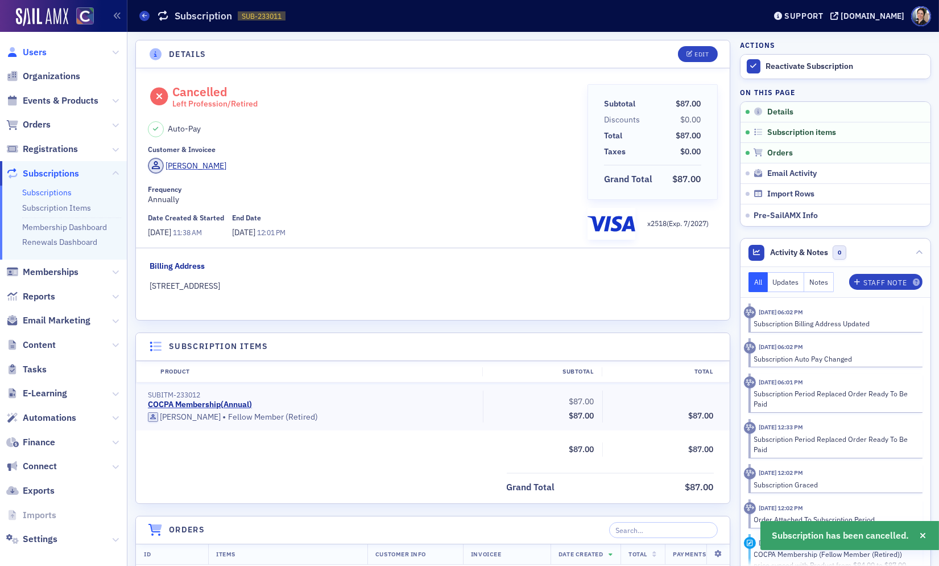
click at [39, 53] on span "Users" at bounding box center [35, 52] width 24 height 13
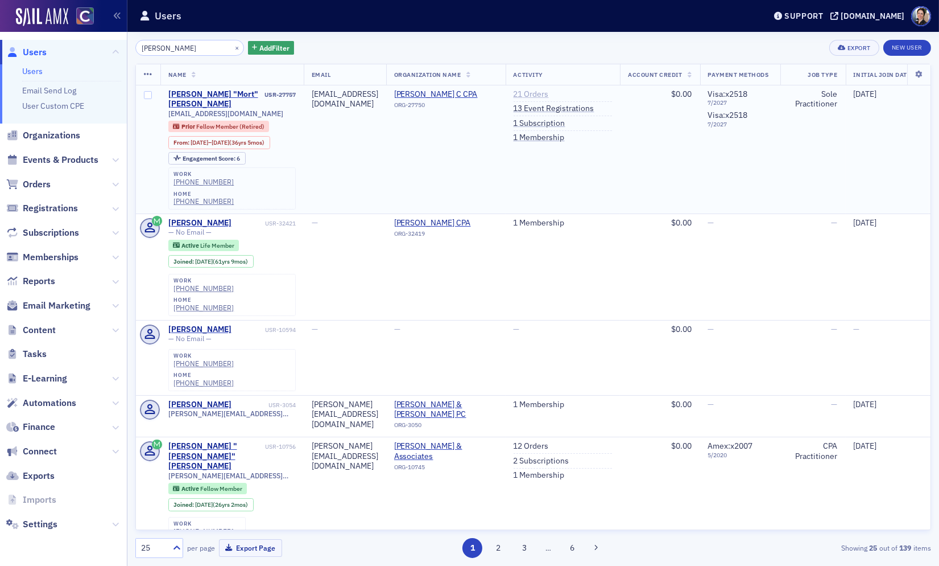
click at [549, 93] on link "21 Orders" at bounding box center [531, 94] width 35 height 10
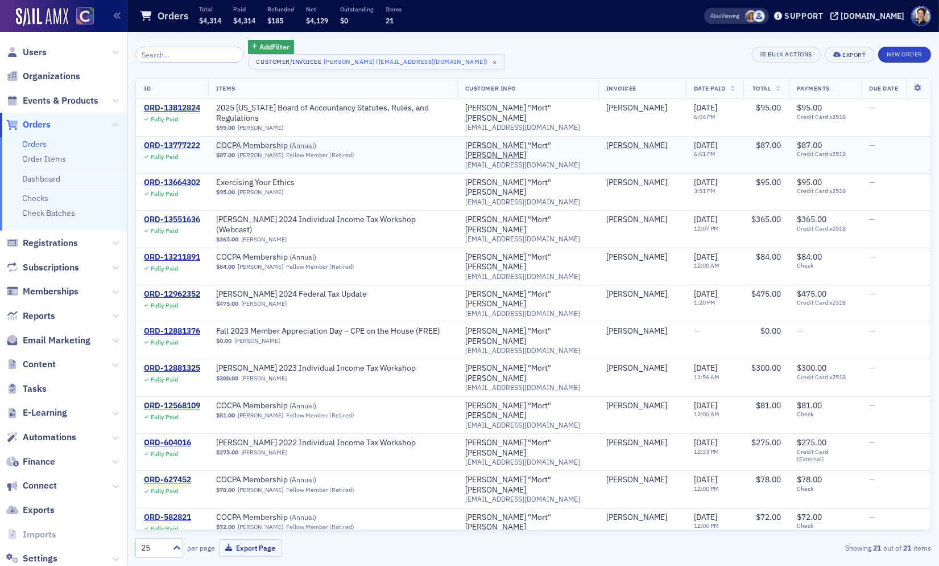
click at [168, 141] on div "ORD-13777222" at bounding box center [172, 146] width 56 height 10
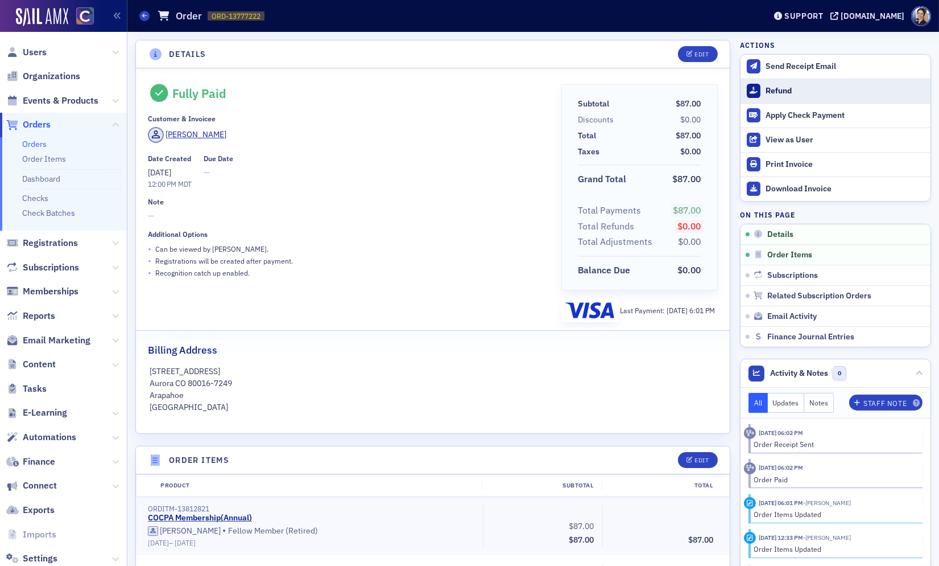
click at [783, 90] on div "Refund" at bounding box center [845, 91] width 159 height 10
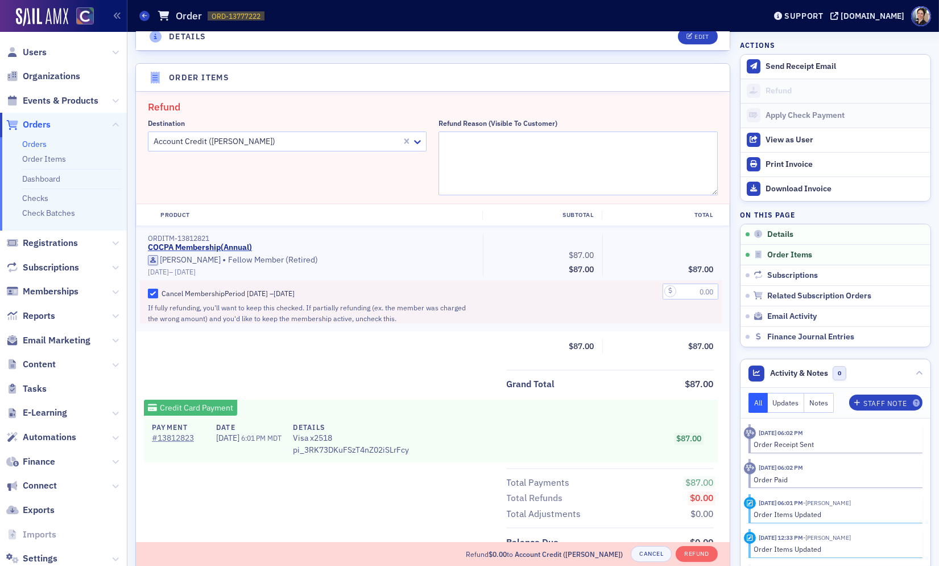
scroll to position [407, 0]
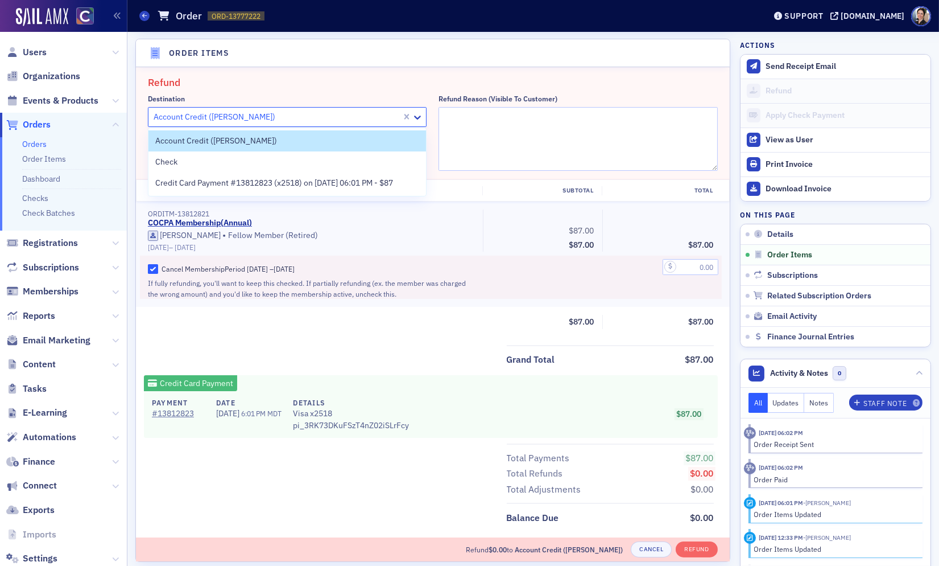
click at [321, 115] on div at bounding box center [276, 117] width 248 height 14
click at [249, 183] on span "Credit Card Payment #13812823 (x2518) on [DATE] 06:01 PM - $87" at bounding box center [274, 183] width 238 height 12
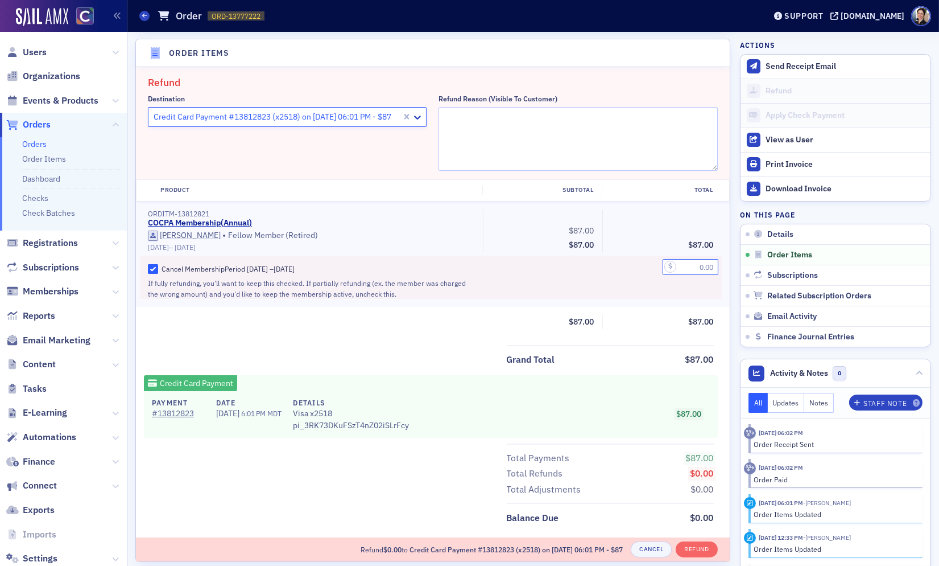
click at [698, 265] on input "text" at bounding box center [691, 267] width 56 height 16
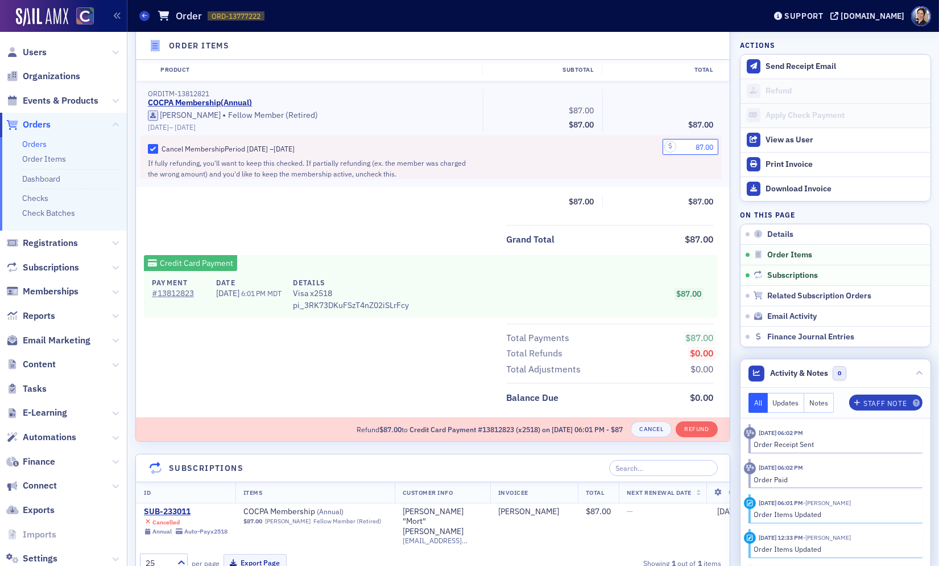
scroll to position [509, 0]
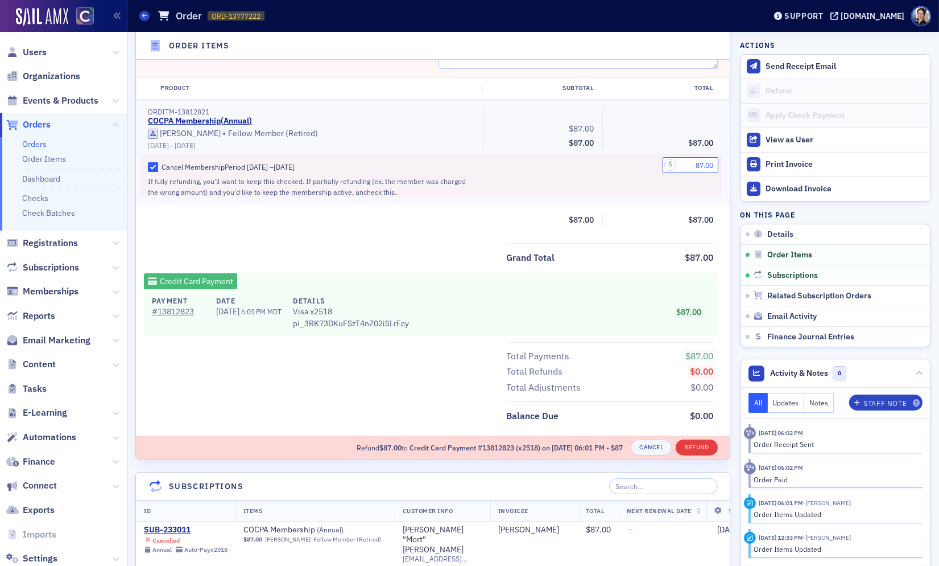
type input "87.00"
click at [703, 445] on button "Refund" at bounding box center [697, 447] width 42 height 16
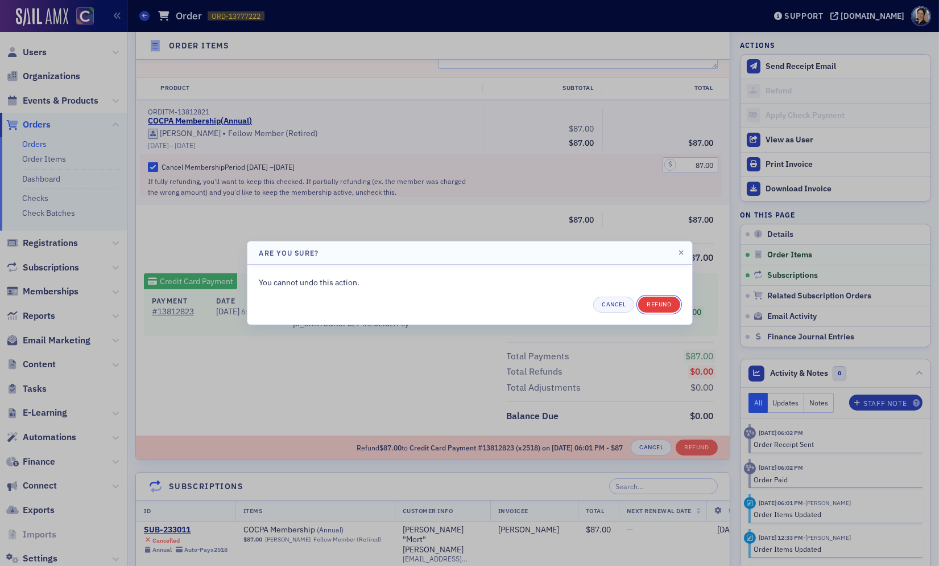
click at [663, 306] on button "Refund" at bounding box center [659, 304] width 42 height 16
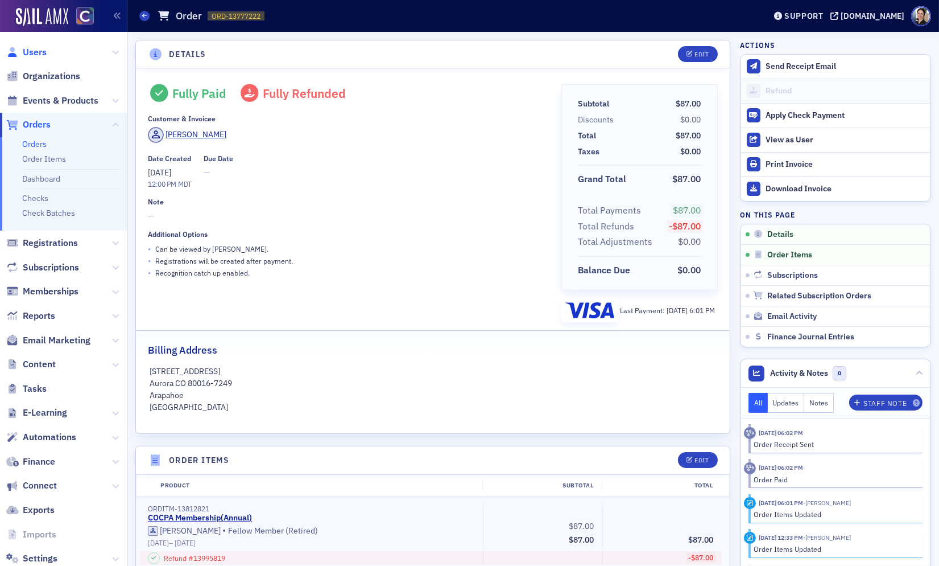
click at [36, 52] on span "Users" at bounding box center [35, 52] width 24 height 13
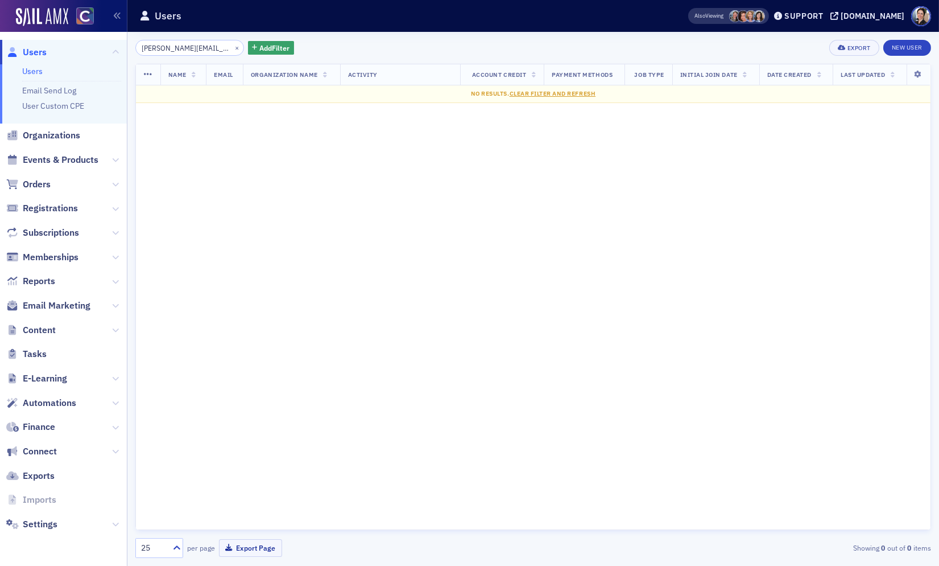
type input "[PERSON_NAME][EMAIL_ADDRESS][DOMAIN_NAME]"
drag, startPoint x: 229, startPoint y: 45, endPoint x: 213, endPoint y: 48, distance: 16.8
click at [232, 45] on button "×" at bounding box center [237, 47] width 10 height 10
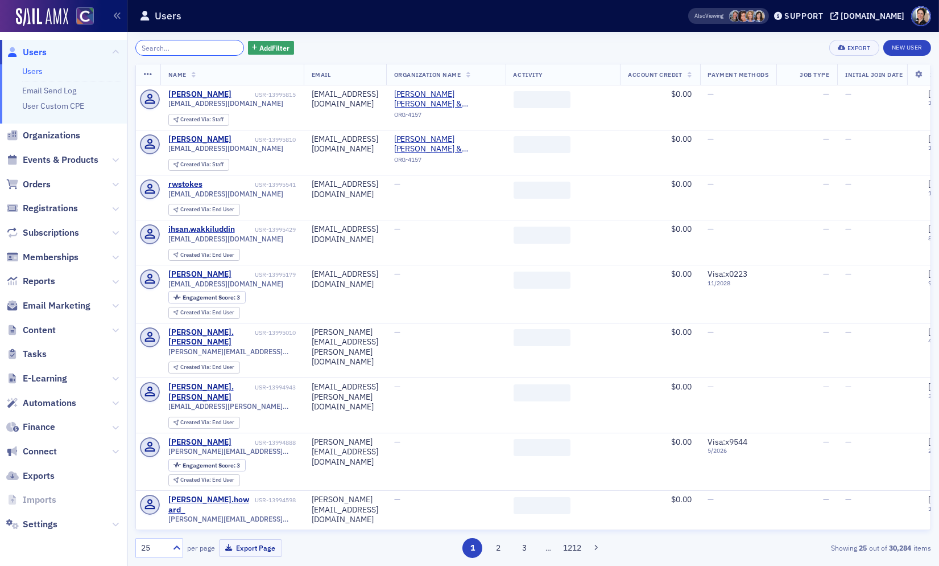
paste input "karlaw@wsbcpa.com"
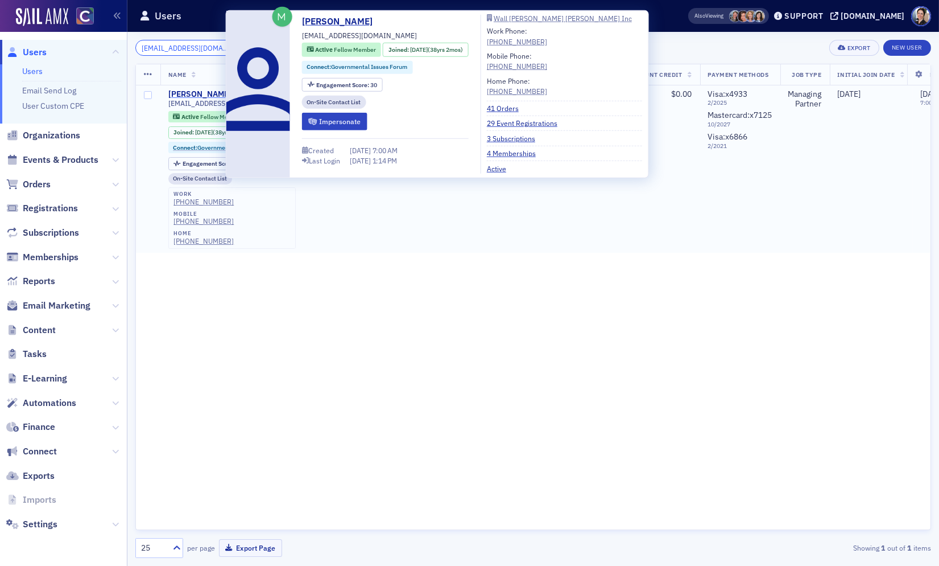
type input "karlaw@wsbcpa.com"
click at [208, 96] on div "Karla Willschau" at bounding box center [199, 94] width 63 height 10
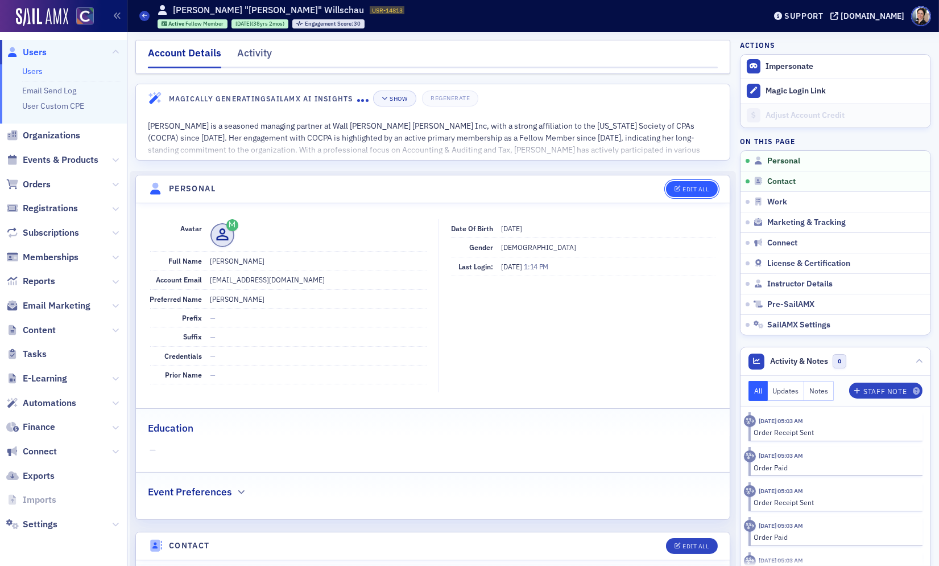
click at [696, 187] on div "Edit All" at bounding box center [696, 189] width 26 height 6
select select "US"
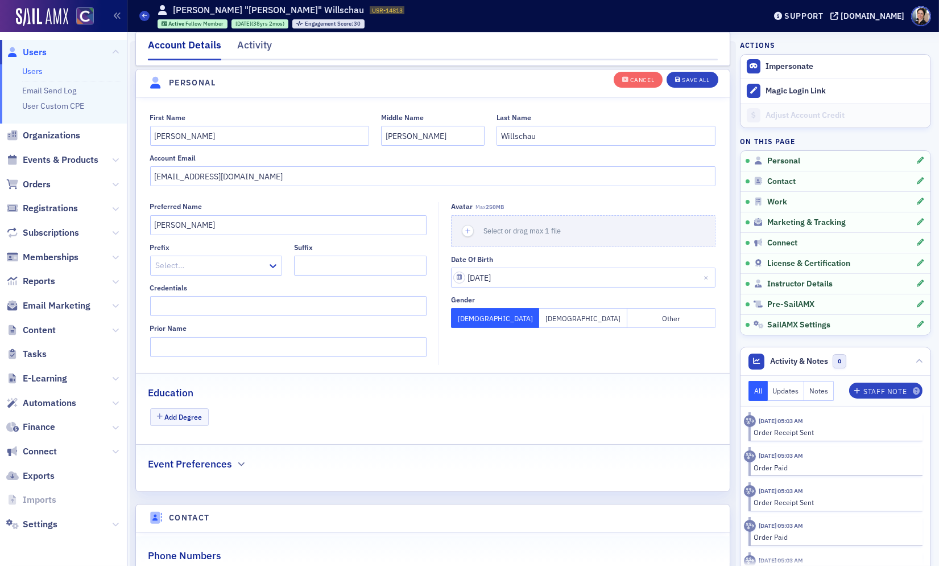
scroll to position [133, 0]
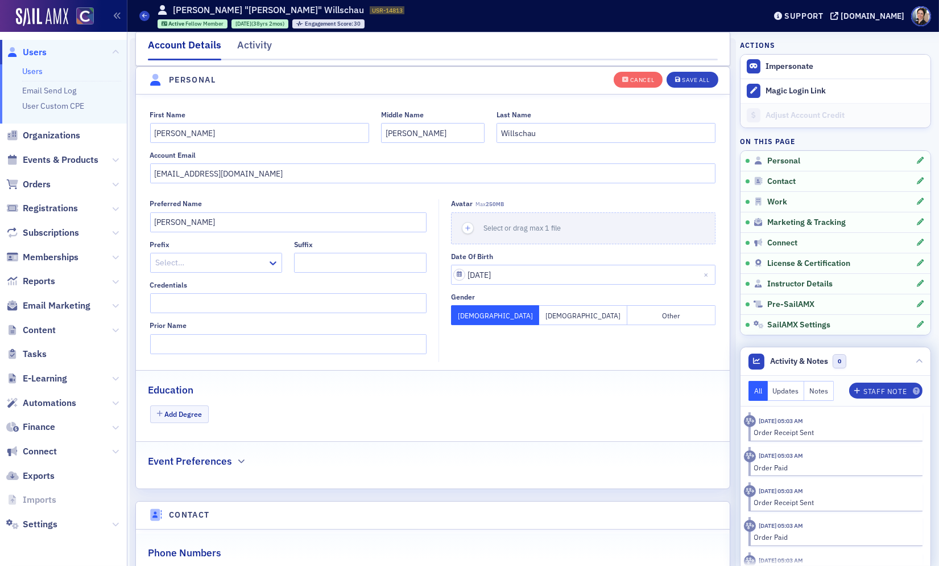
click at [818, 390] on button "Notes" at bounding box center [819, 391] width 30 height 20
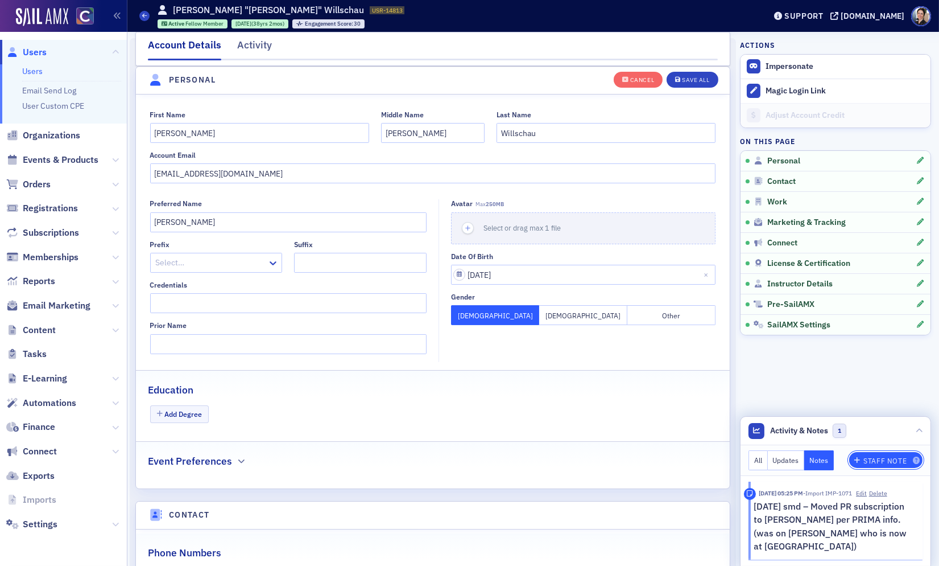
click at [885, 457] on div "Staff Note" at bounding box center [885, 460] width 43 height 6
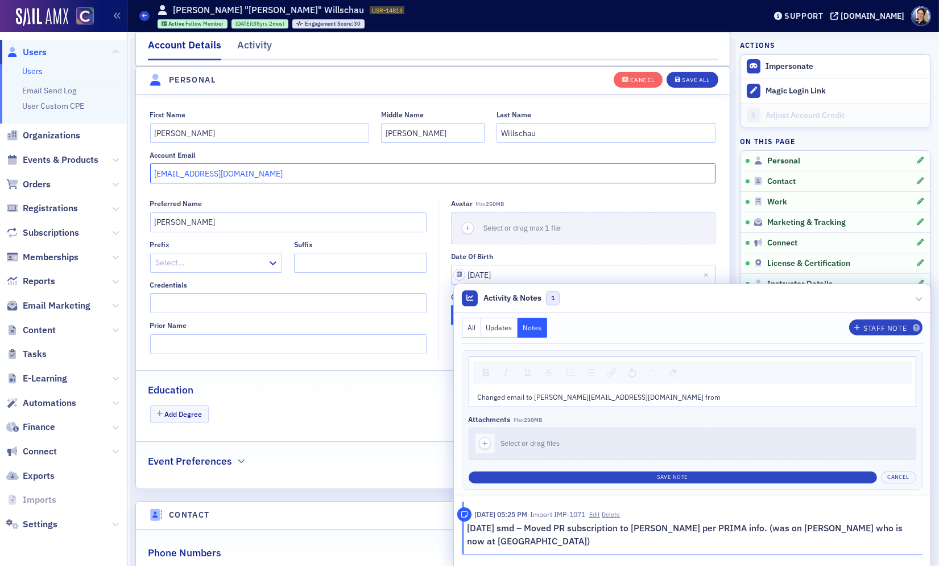
drag, startPoint x: 238, startPoint y: 176, endPoint x: 169, endPoint y: 172, distance: 69.5
click at [152, 170] on input "karlaw@wsbcpa.com" at bounding box center [433, 173] width 566 height 20
click at [637, 397] on div "Changed email to Karla@willschau.com from" at bounding box center [693, 396] width 430 height 10
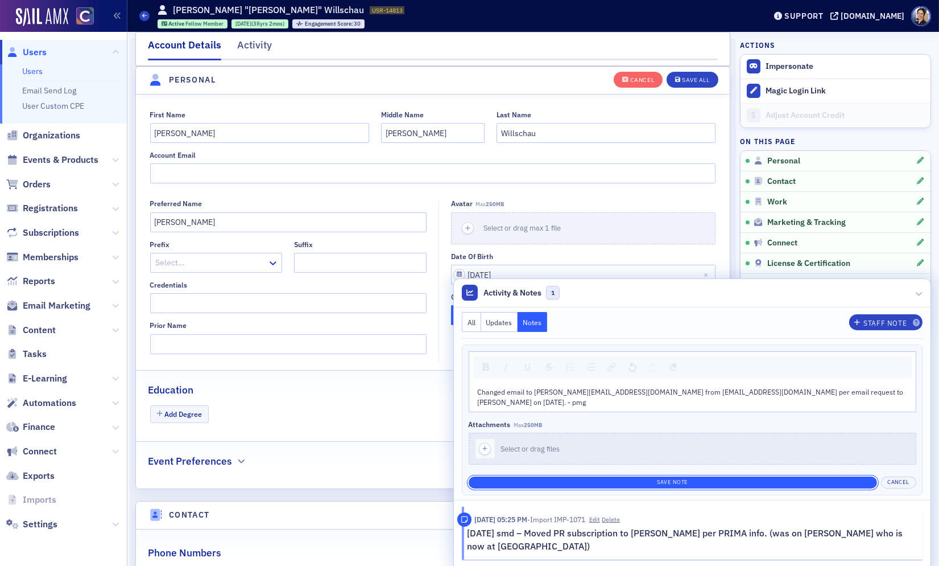
click at [674, 477] on button "Save Note" at bounding box center [673, 482] width 408 height 12
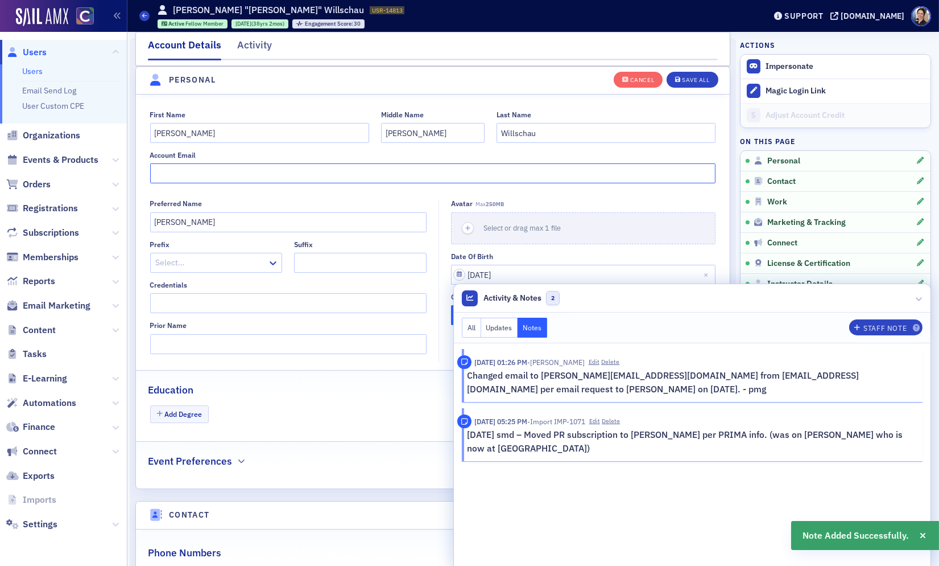
click at [191, 174] on input "Account Email" at bounding box center [433, 173] width 566 height 20
paste input "Karla@willschau.com"
type input "Karla@willschau.com"
click at [698, 80] on div "Save All" at bounding box center [695, 80] width 27 height 6
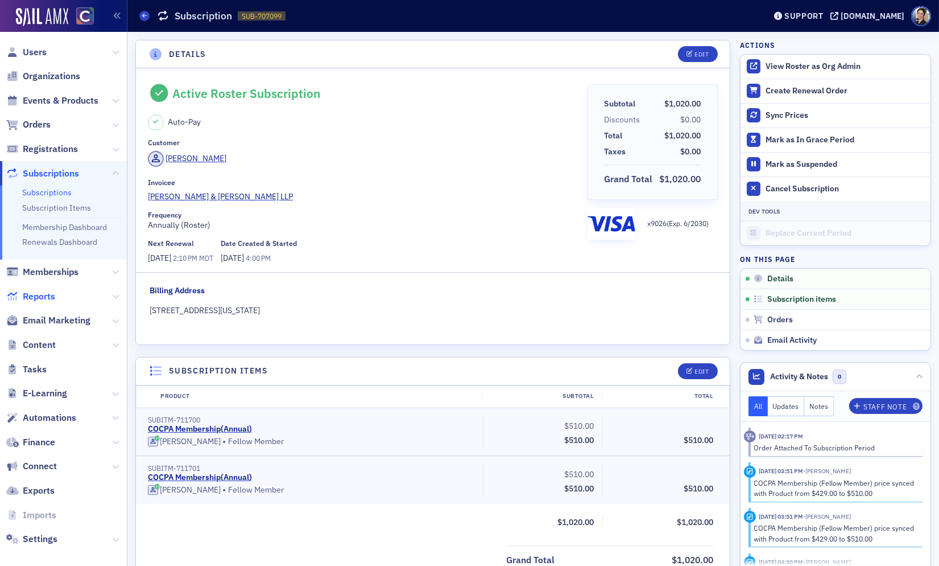
click at [48, 293] on span "Reports" at bounding box center [39, 296] width 32 height 13
